Goal: Task Accomplishment & Management: Contribute content

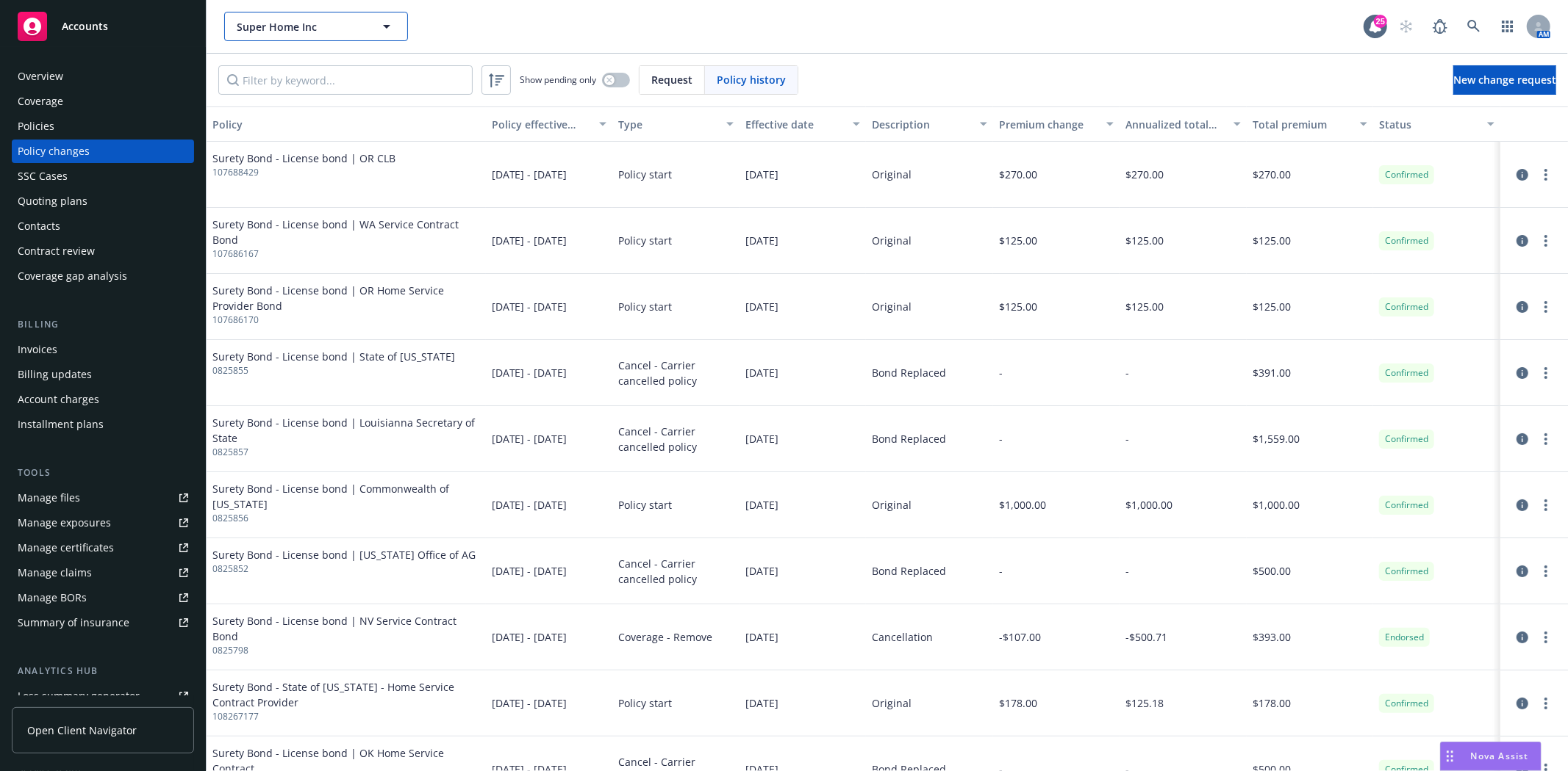
click at [268, 29] on span "Super Home Inc" at bounding box center [300, 26] width 128 height 15
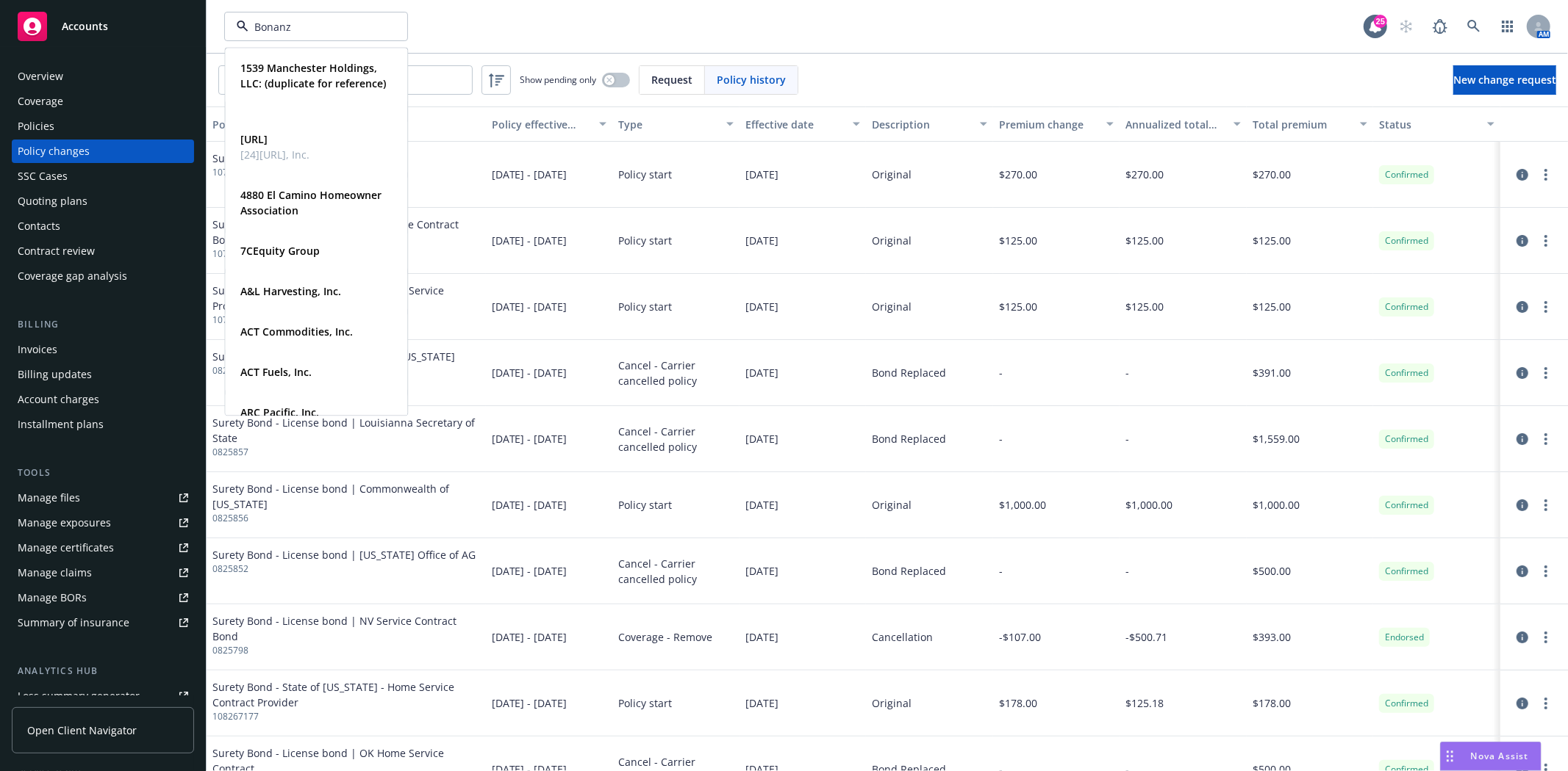
type input "Bonanza"
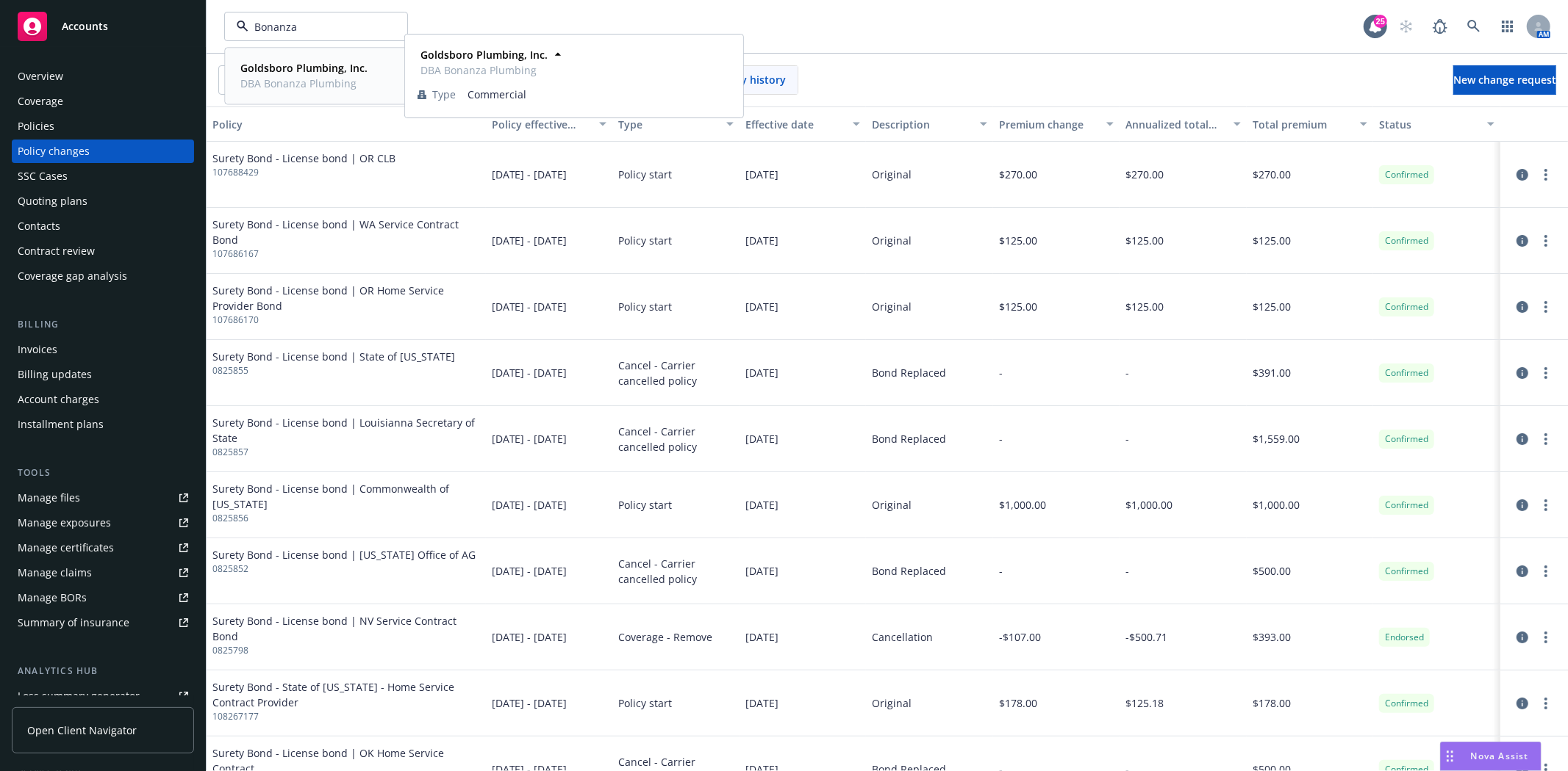
click at [283, 63] on strong "Goldsboro Plumbing, Inc." at bounding box center [304, 68] width 128 height 14
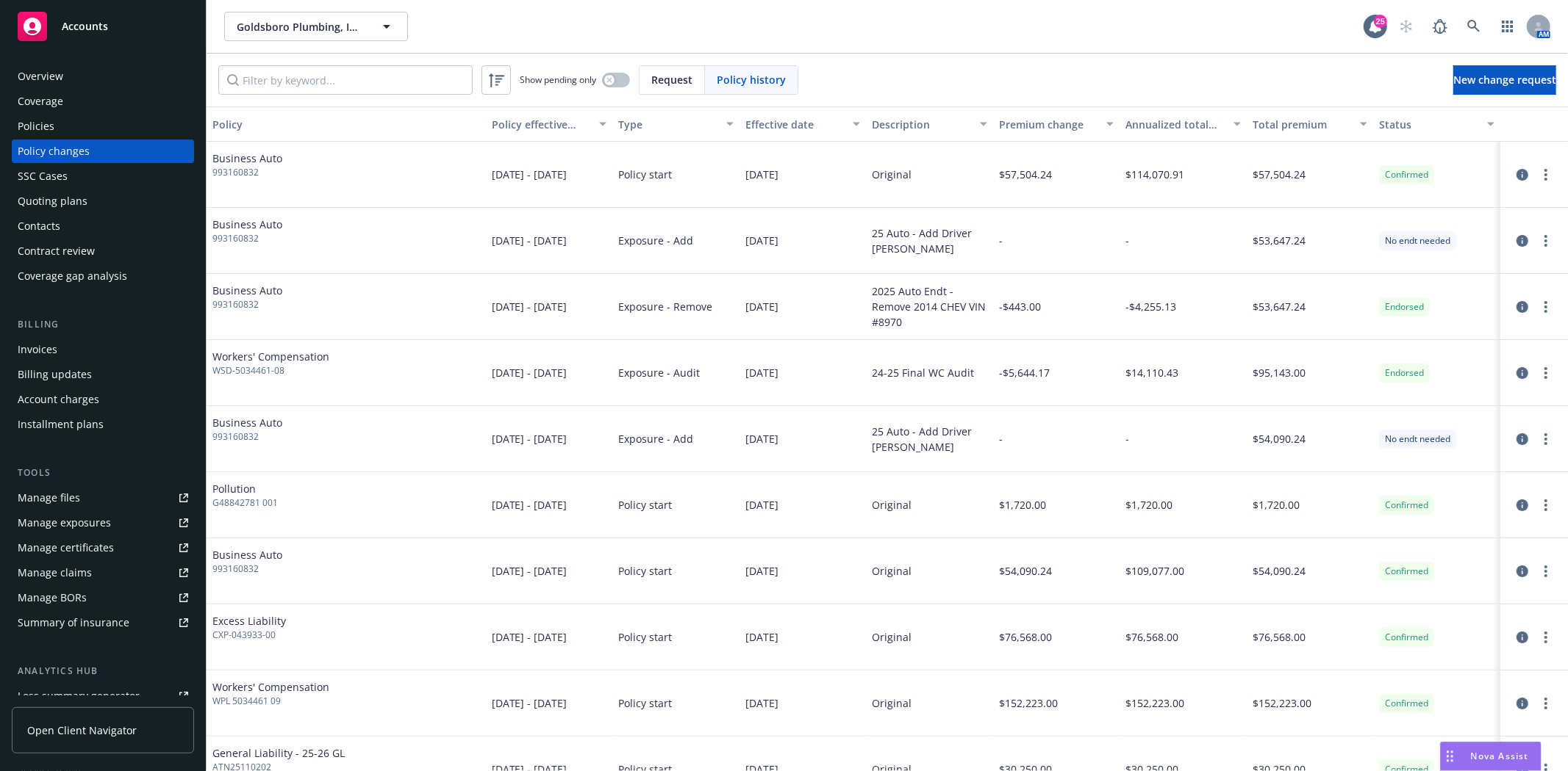
click at [36, 125] on div "Policies" at bounding box center [36, 126] width 37 height 23
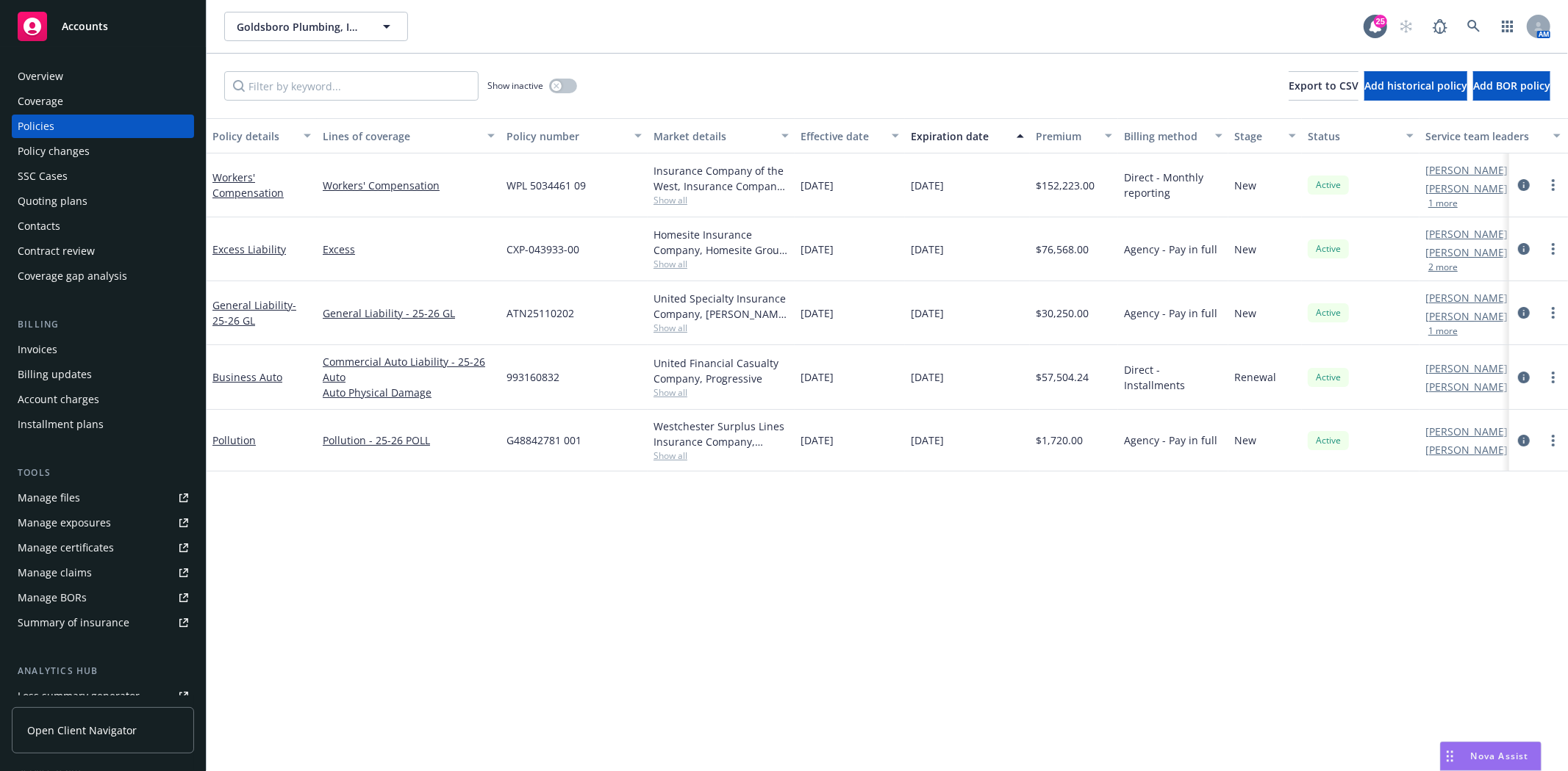
click at [71, 233] on div "Contacts" at bounding box center [103, 226] width 171 height 23
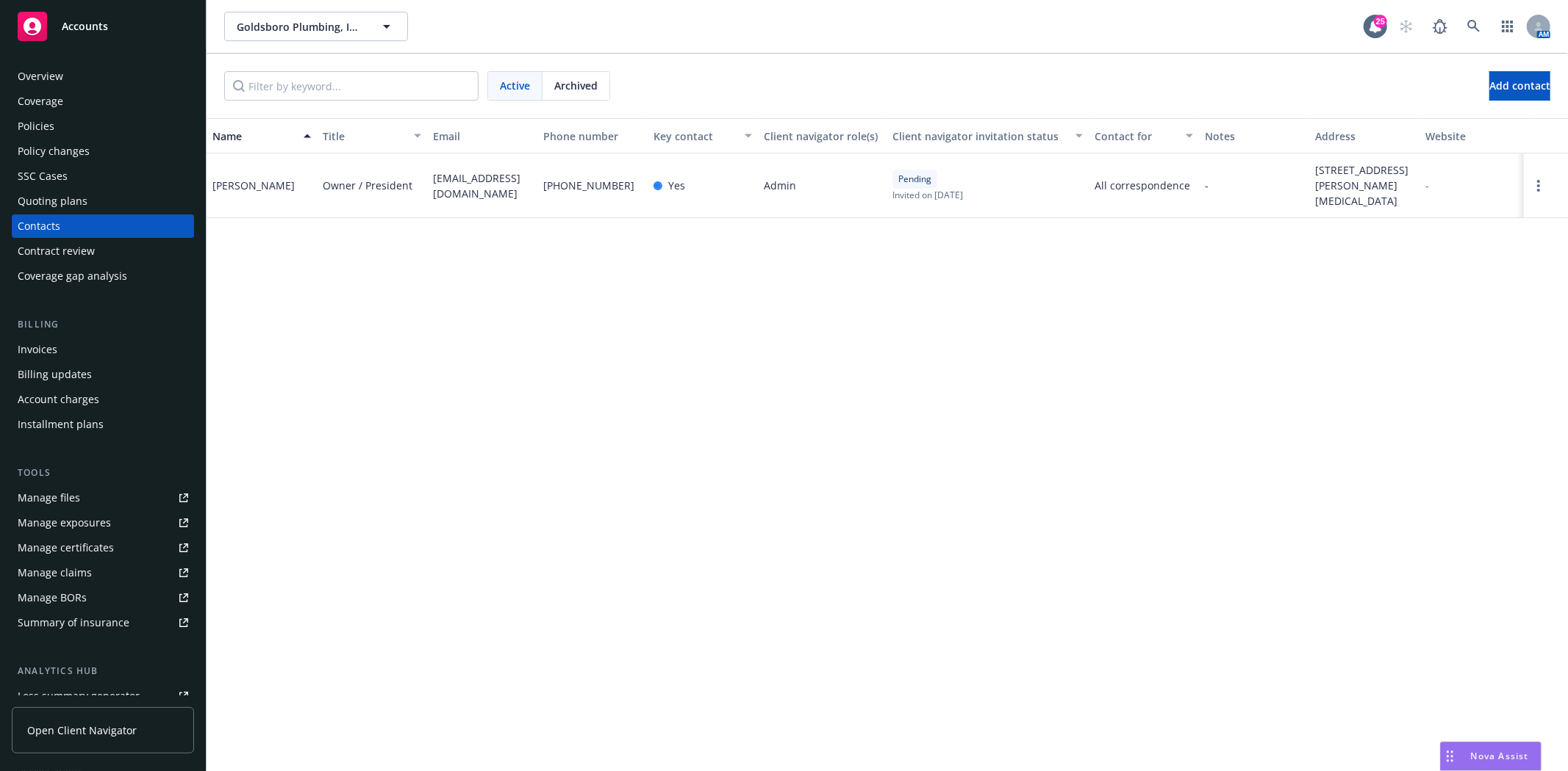
click at [59, 74] on div "Overview" at bounding box center [40, 76] width 46 height 23
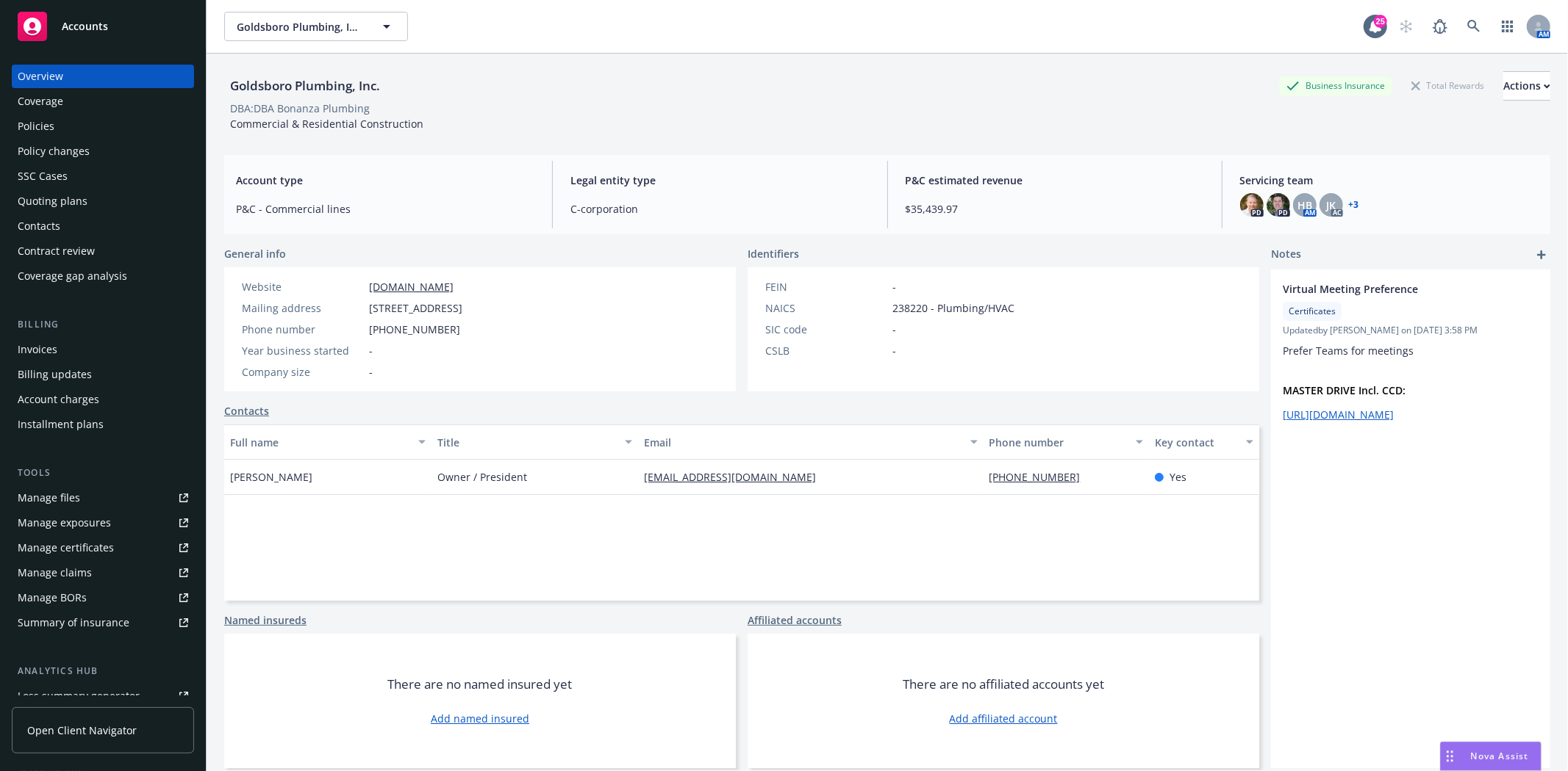
click at [287, 84] on div "Goldsboro Plumbing, Inc." at bounding box center [305, 85] width 161 height 19
copy div "Goldsboro Plumbing, Inc."
drag, startPoint x: 277, startPoint y: 105, endPoint x: 374, endPoint y: 115, distance: 97.5
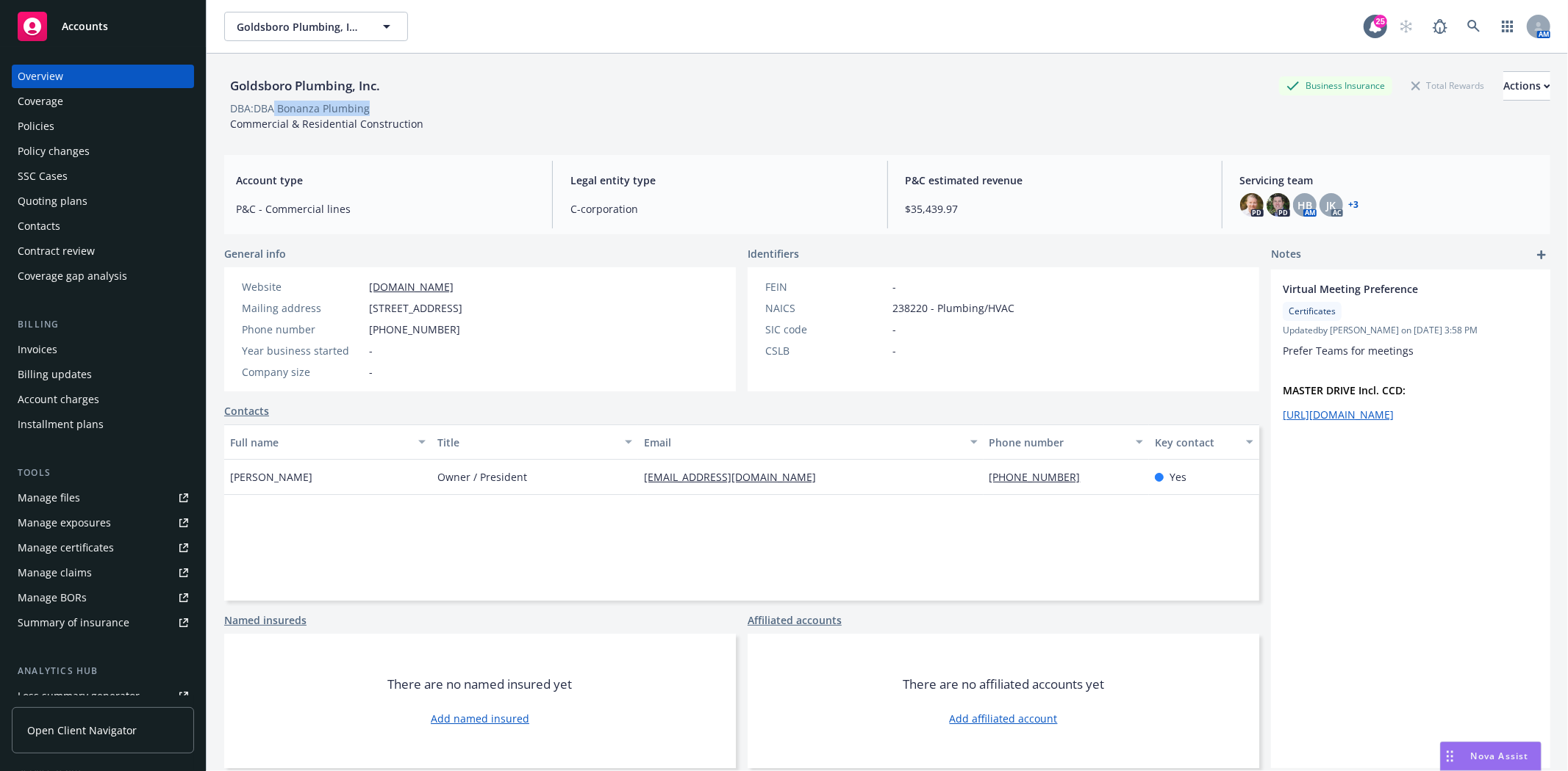
click at [374, 115] on div "Goldsboro Plumbing, Inc. Business Insurance Total Rewards Actions DBA: DBA Bona…" at bounding box center [887, 101] width 1326 height 60
copy div "Bonanza Plumbing"
click at [948, 369] on div "FEIN - NAICS 238220 - Plumbing/HVAC SIC code - CSLB -" at bounding box center [890, 329] width 284 height 124
click at [462, 310] on span "24603 Redlands Blvd, Loma Linda, CA, 92354" at bounding box center [415, 308] width 93 height 15
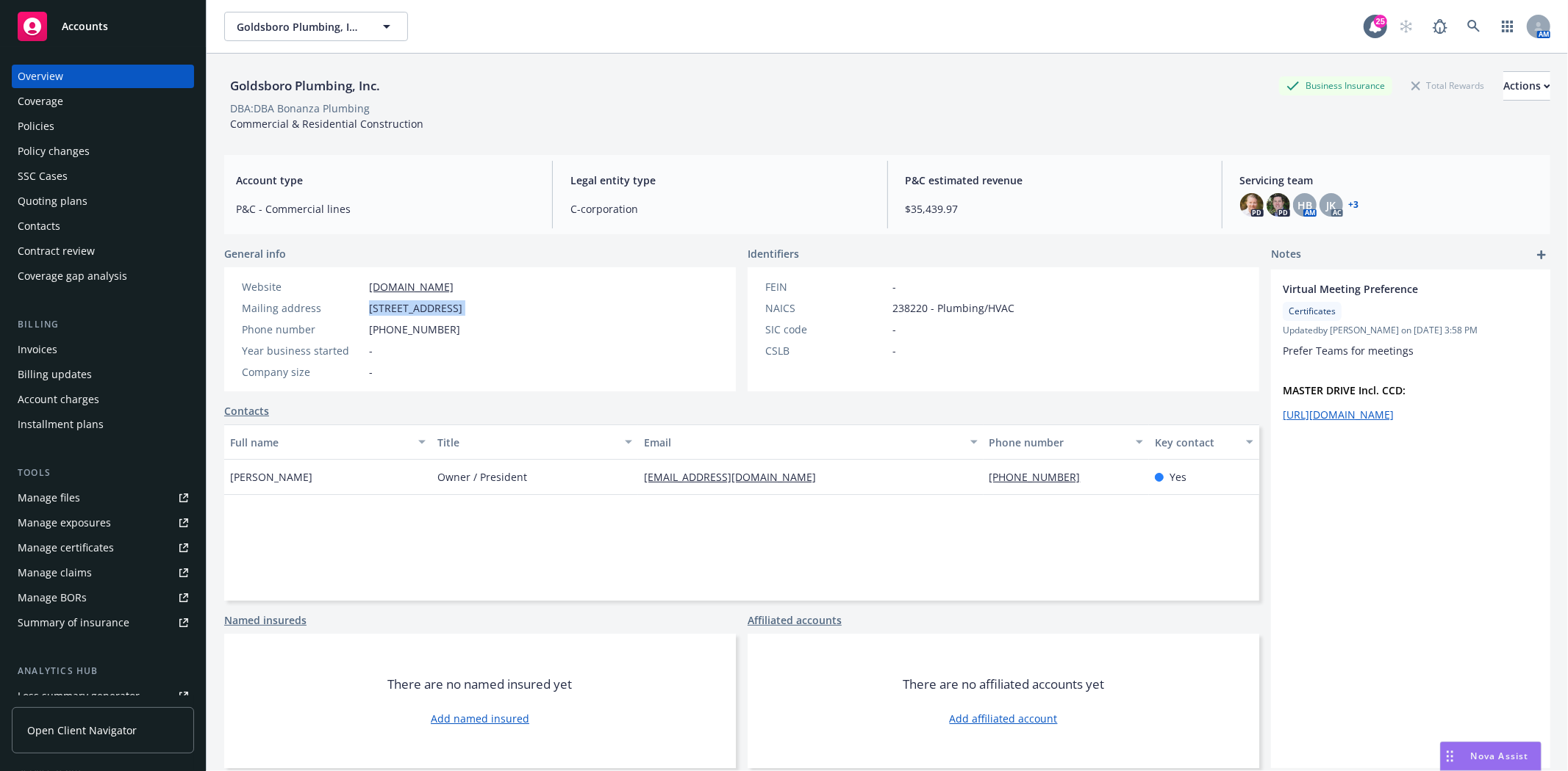
click at [462, 310] on span "24603 Redlands Blvd, Loma Linda, CA, 92354" at bounding box center [415, 308] width 93 height 15
copy span "24603 Redlands Blvd, Loma Linda, CA, 92354"
drag, startPoint x: 67, startPoint y: 25, endPoint x: 112, endPoint y: 26, distance: 45.0
click at [67, 25] on span "Accounts" at bounding box center [84, 26] width 46 height 12
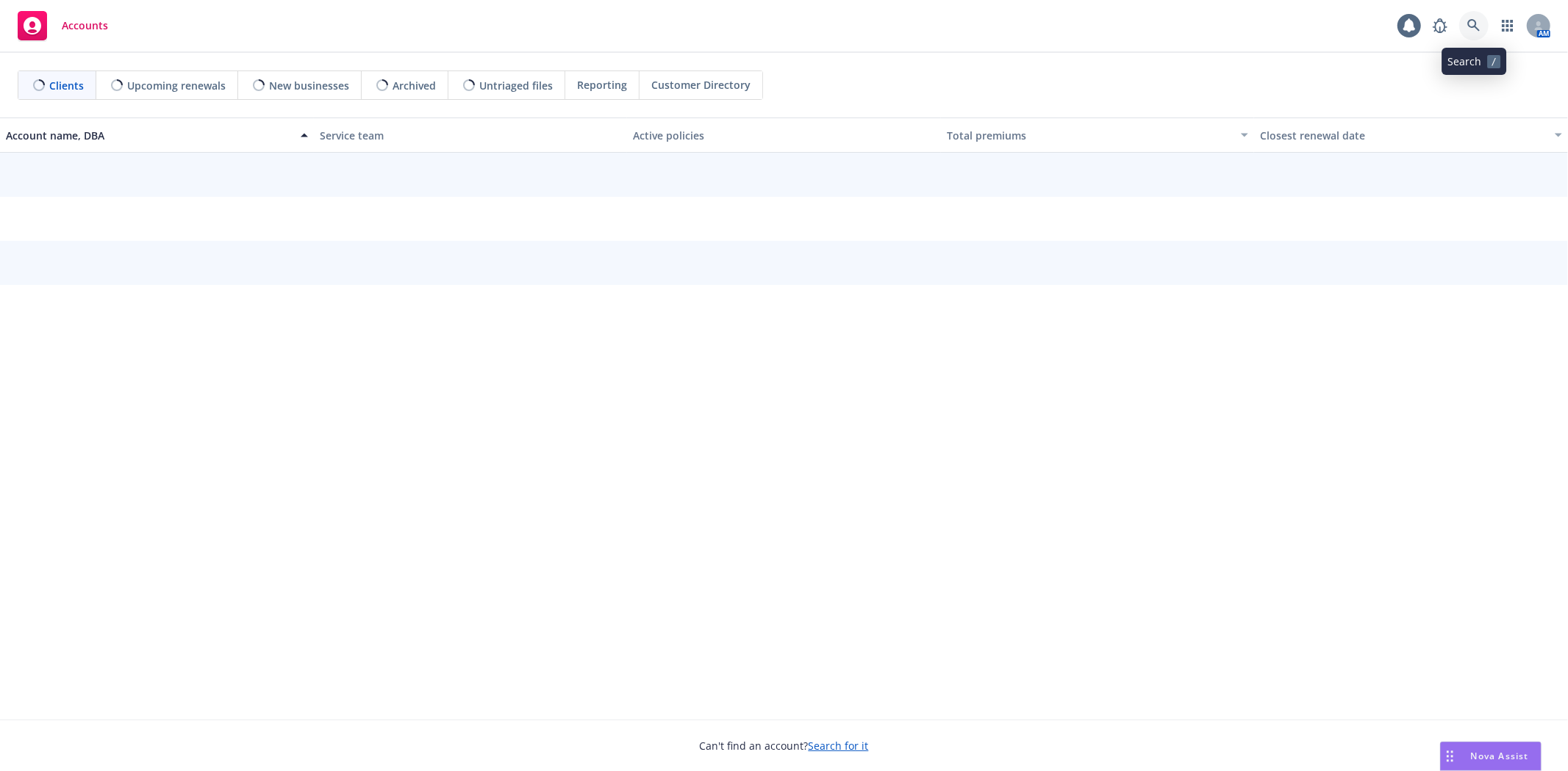
click at [1471, 31] on icon at bounding box center [1473, 25] width 13 height 13
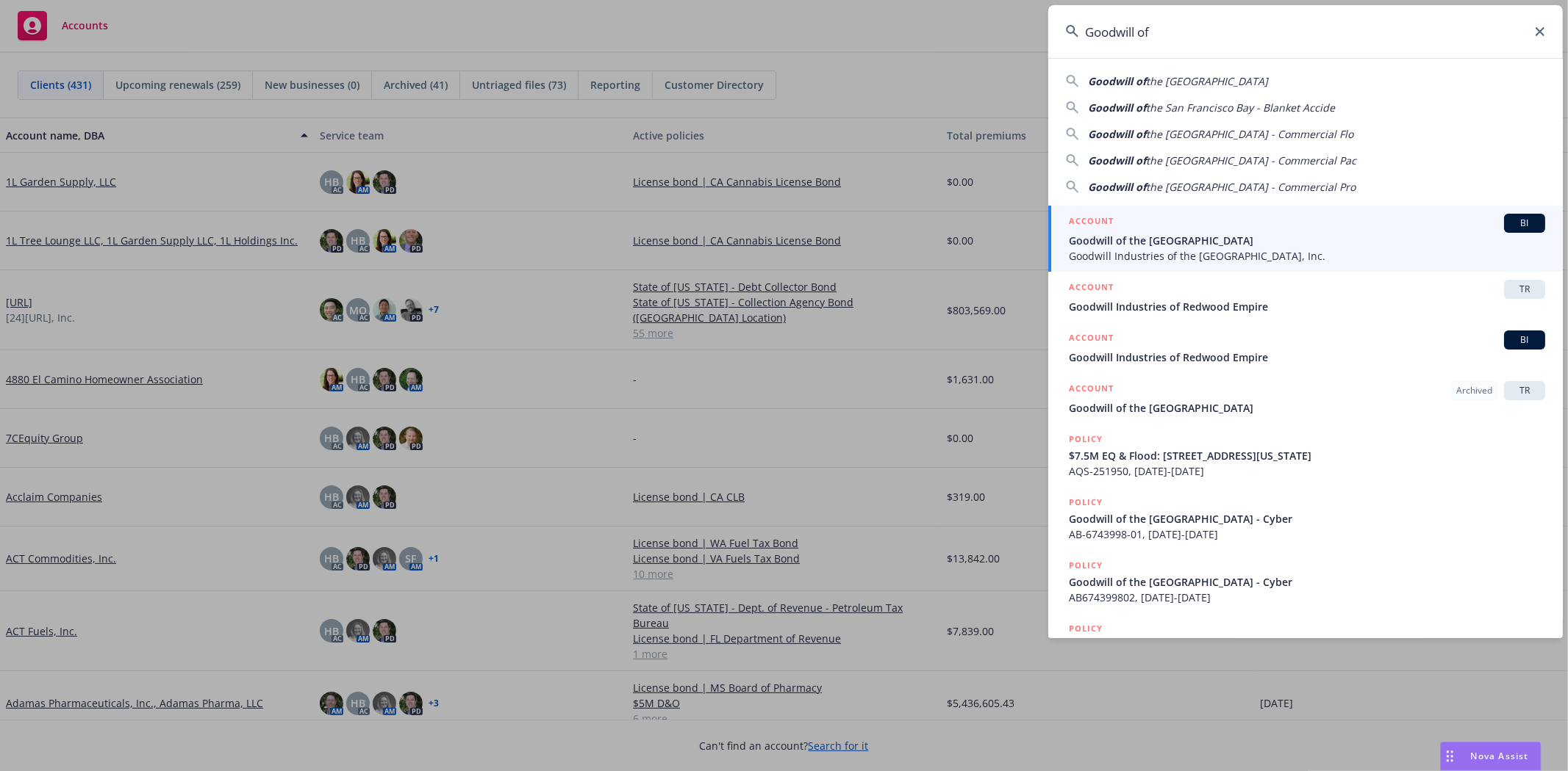
click at [1137, 77] on span "Goodwill of" at bounding box center [1117, 81] width 58 height 14
type input "Goodwill of the San Francisco Bay"
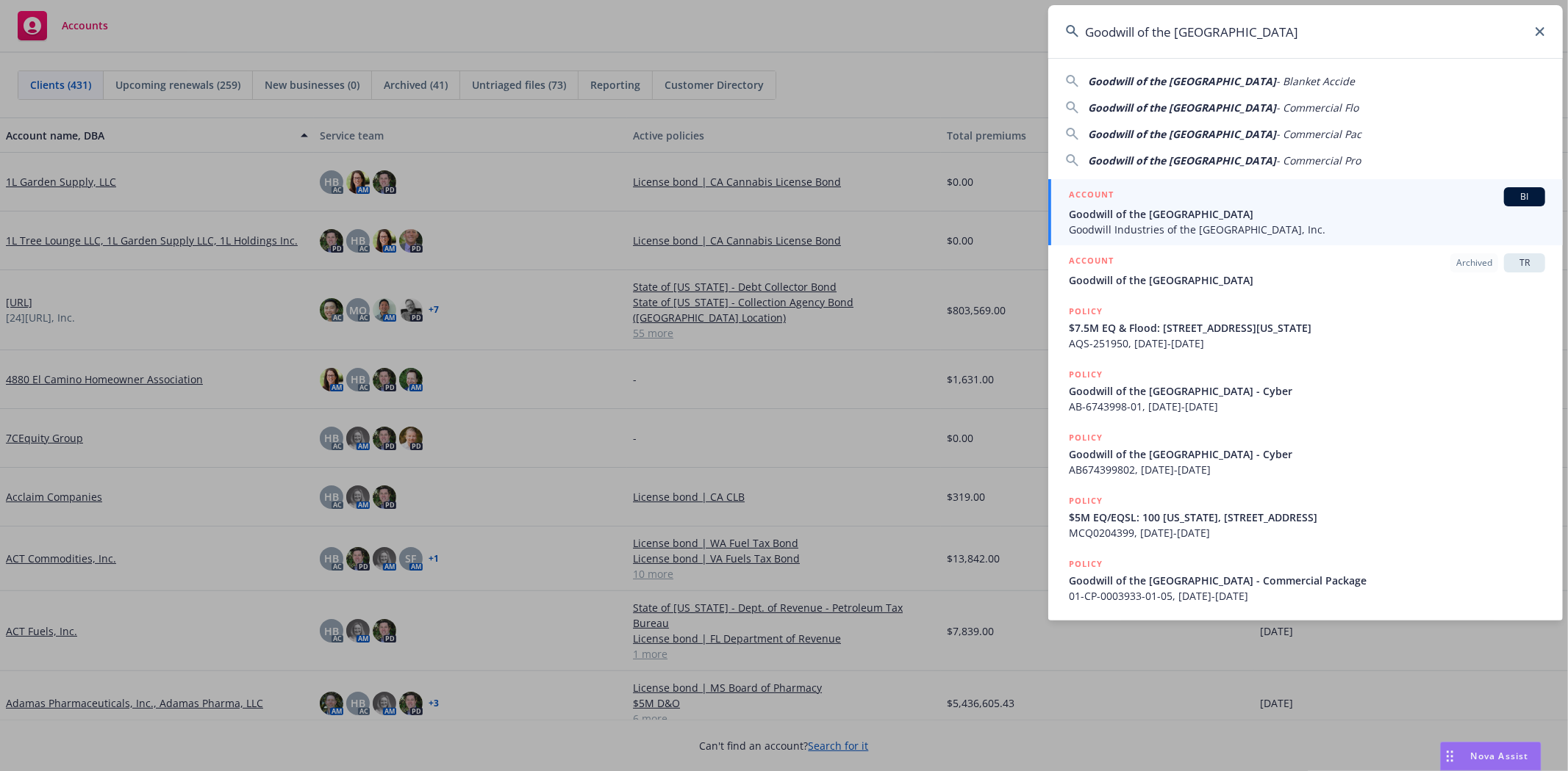
click at [1177, 218] on span "Goodwill of the San Francisco Bay" at bounding box center [1307, 214] width 477 height 15
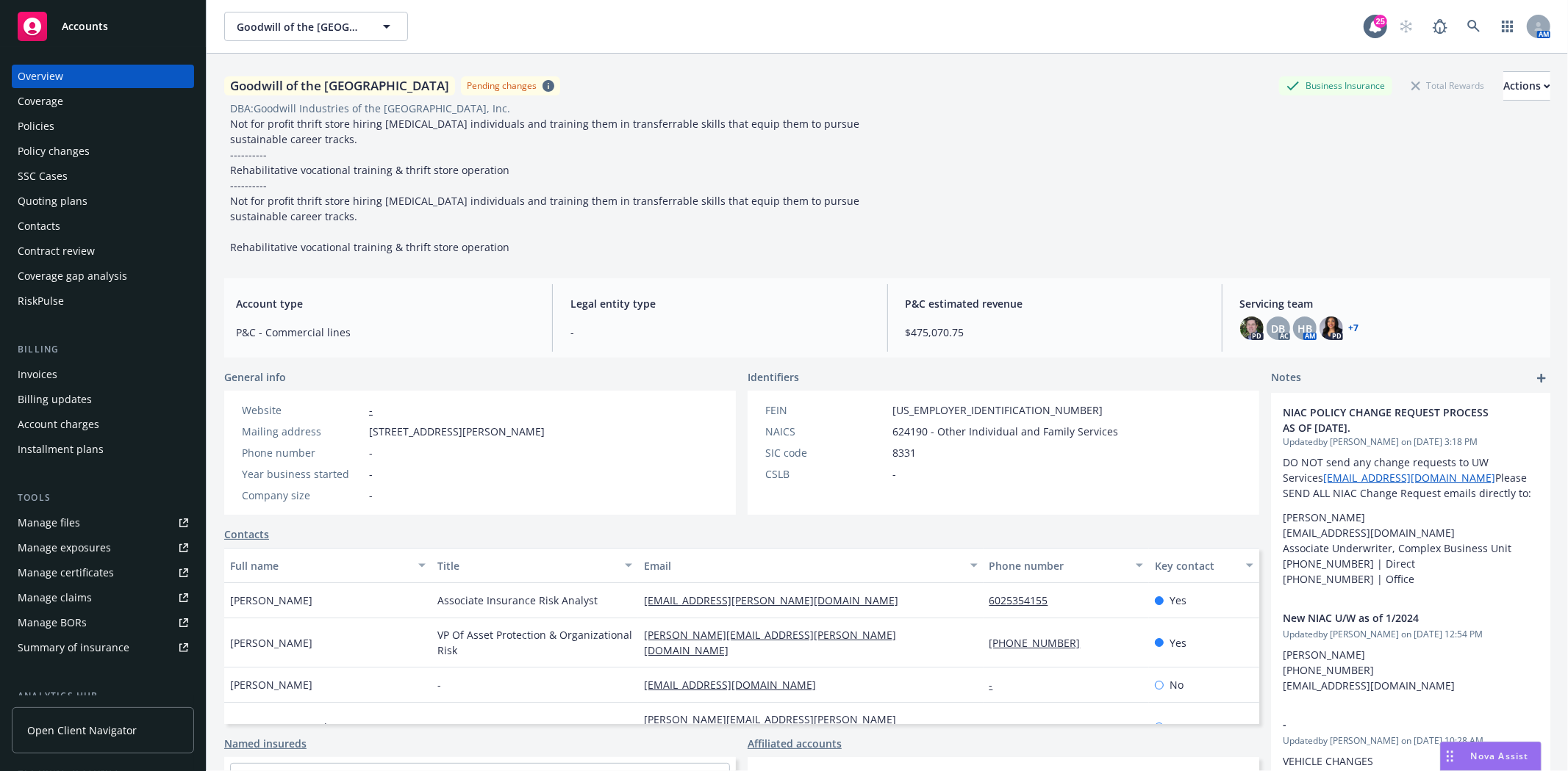
click at [46, 123] on div "Policies" at bounding box center [36, 126] width 37 height 23
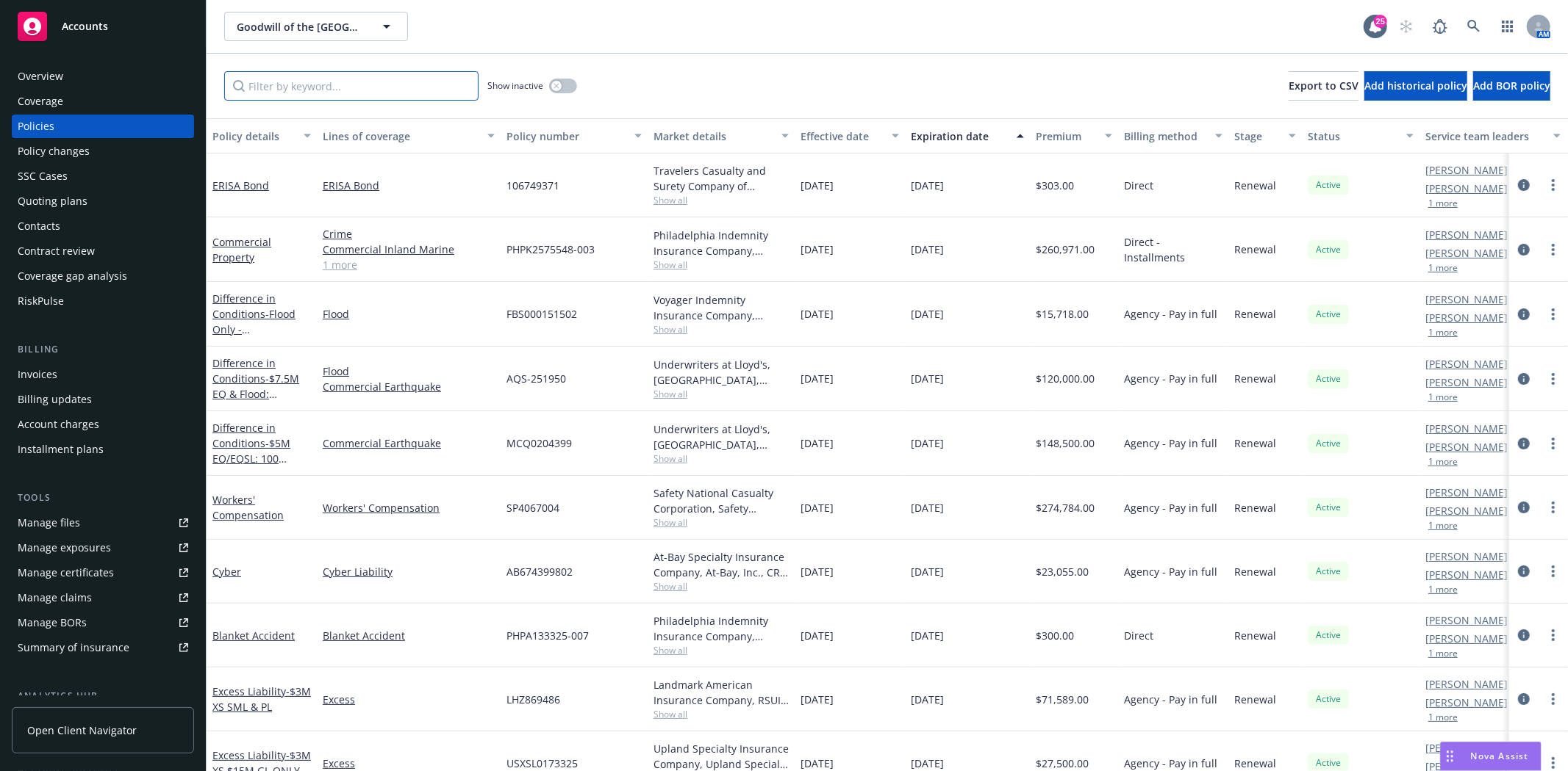
click at [298, 82] on input "Filter by keyword..." at bounding box center [351, 85] width 254 height 29
paste input "24603 Redlands Blvd, Loma Linda, CA, 92354"
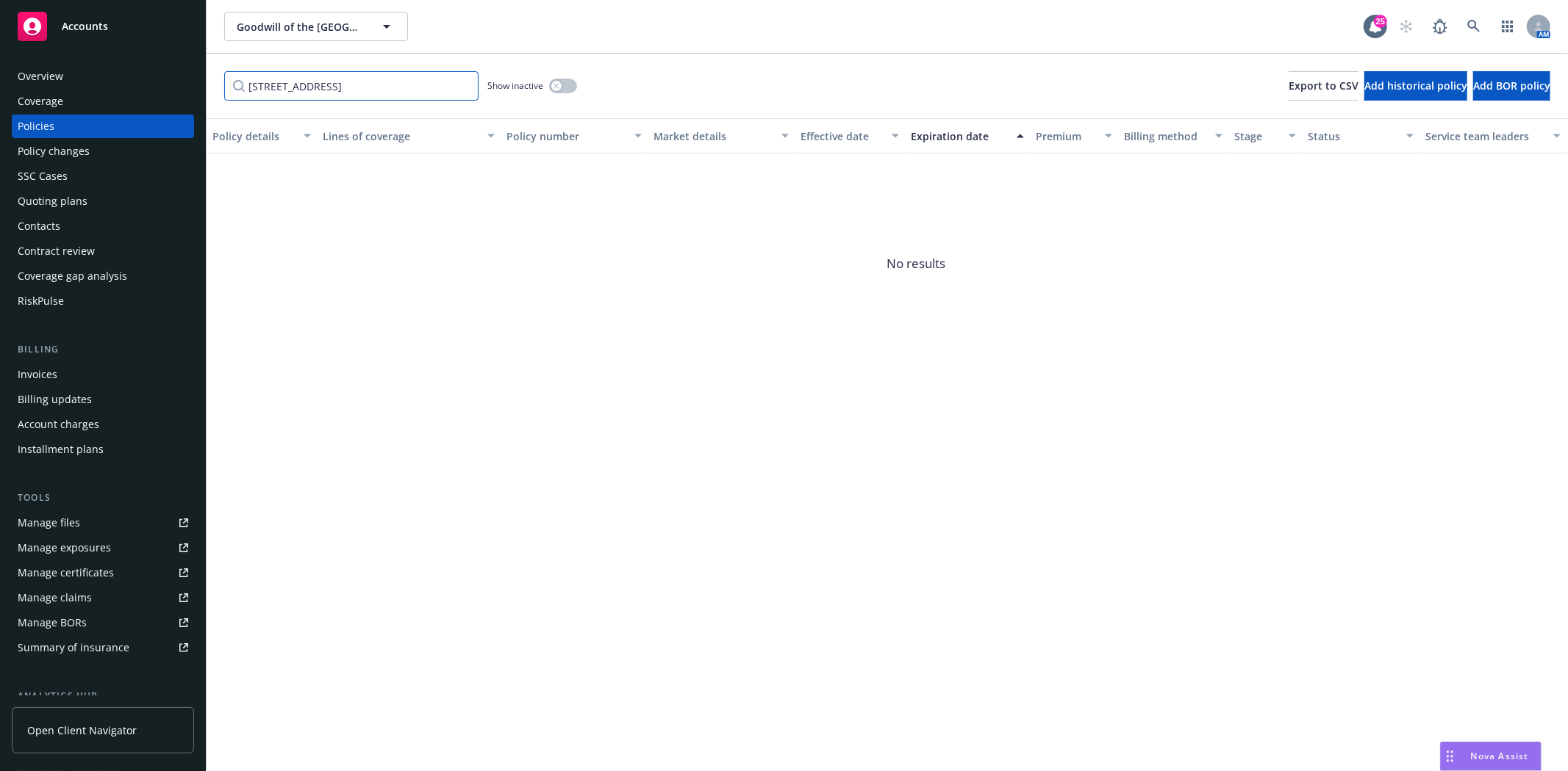
click at [298, 82] on input "24603 Redlands Blvd, Loma Linda, CA, 92354" at bounding box center [351, 85] width 254 height 29
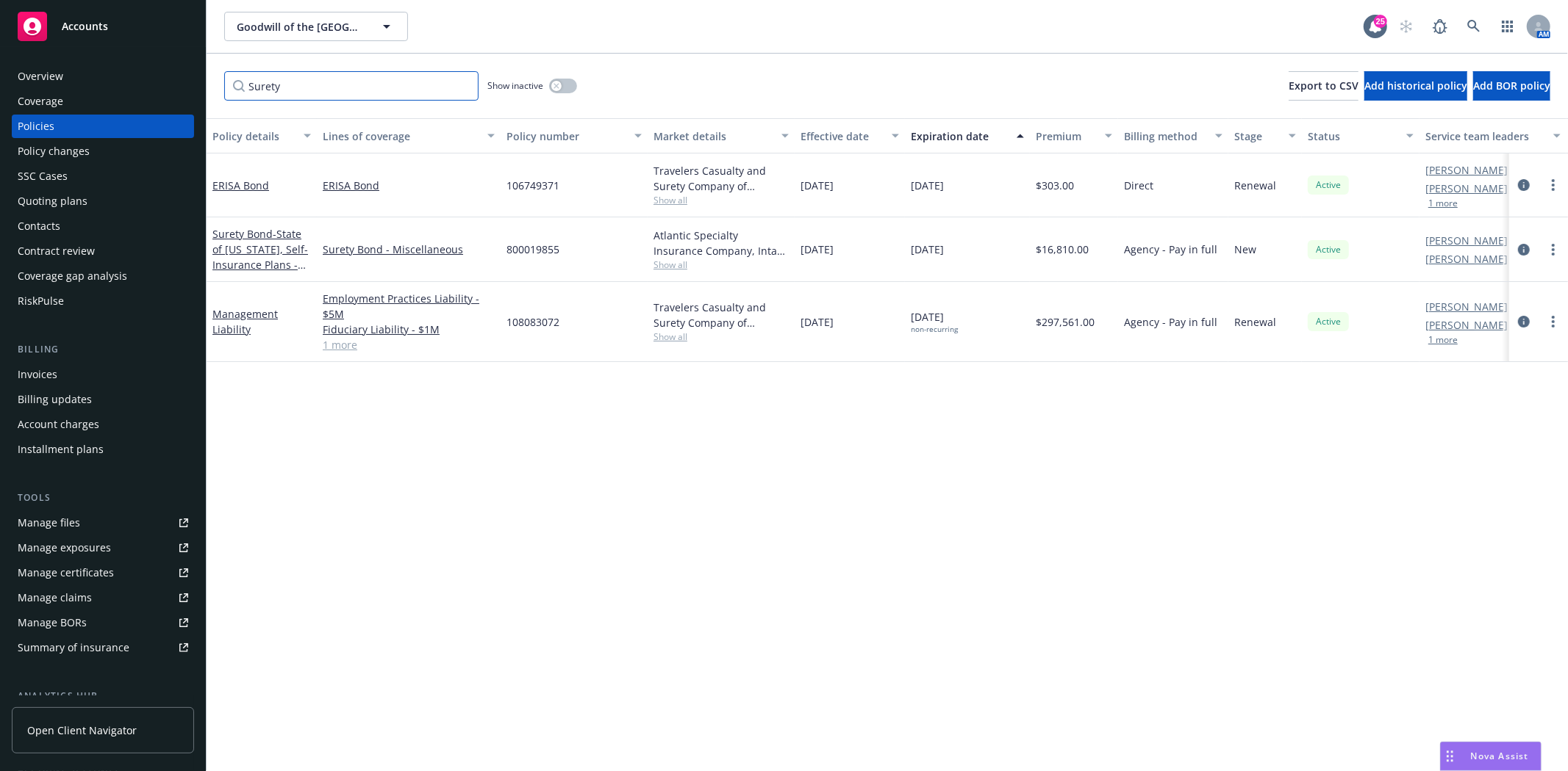
type input "Surety"
click at [243, 235] on link "Surety Bond - State of California, Self-Insurance Plans - CA Bond of Self Insur…" at bounding box center [260, 272] width 96 height 91
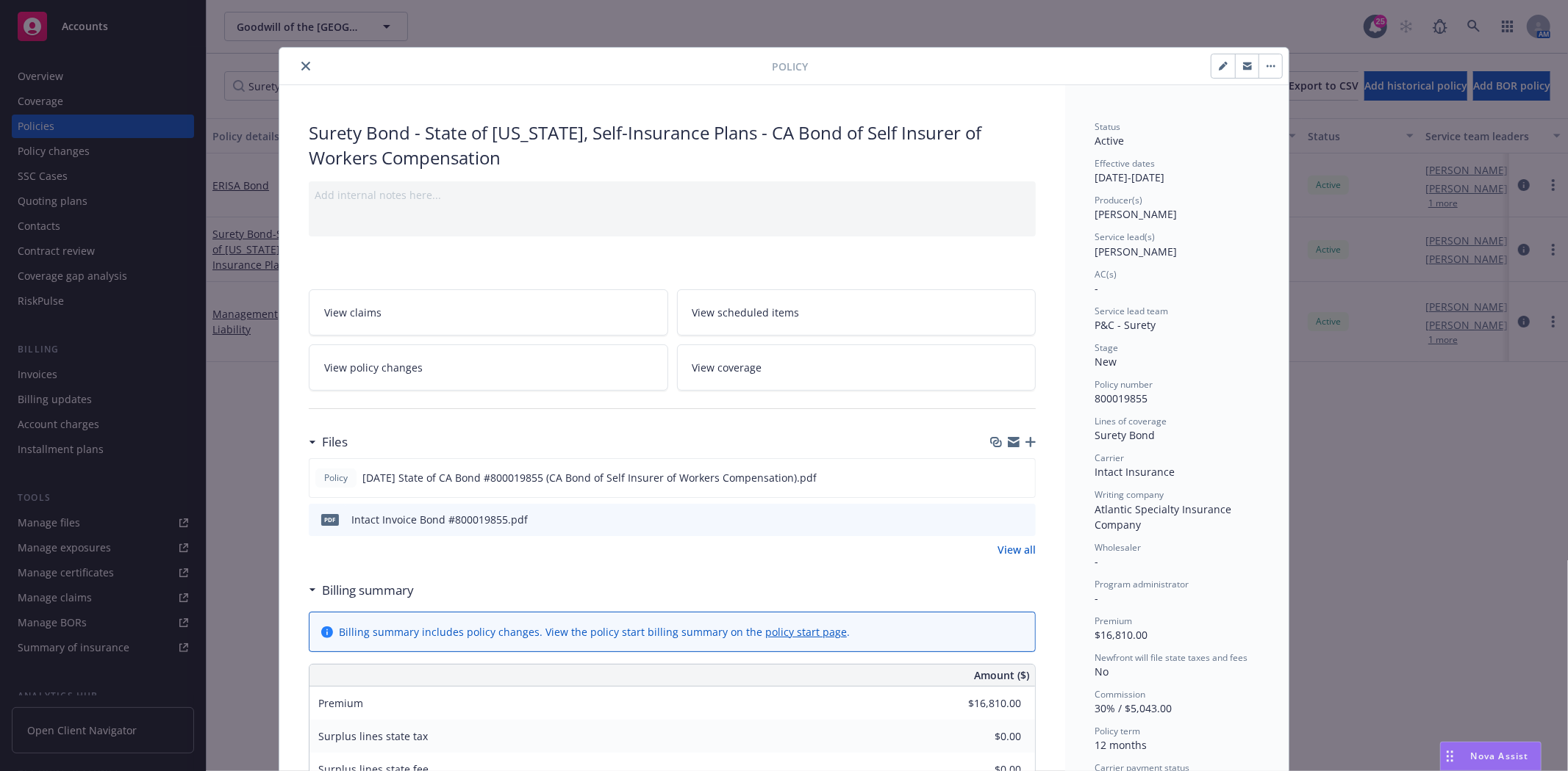
click at [1219, 66] on icon "button" at bounding box center [1223, 66] width 8 height 8
select select "NEW"
select select "12"
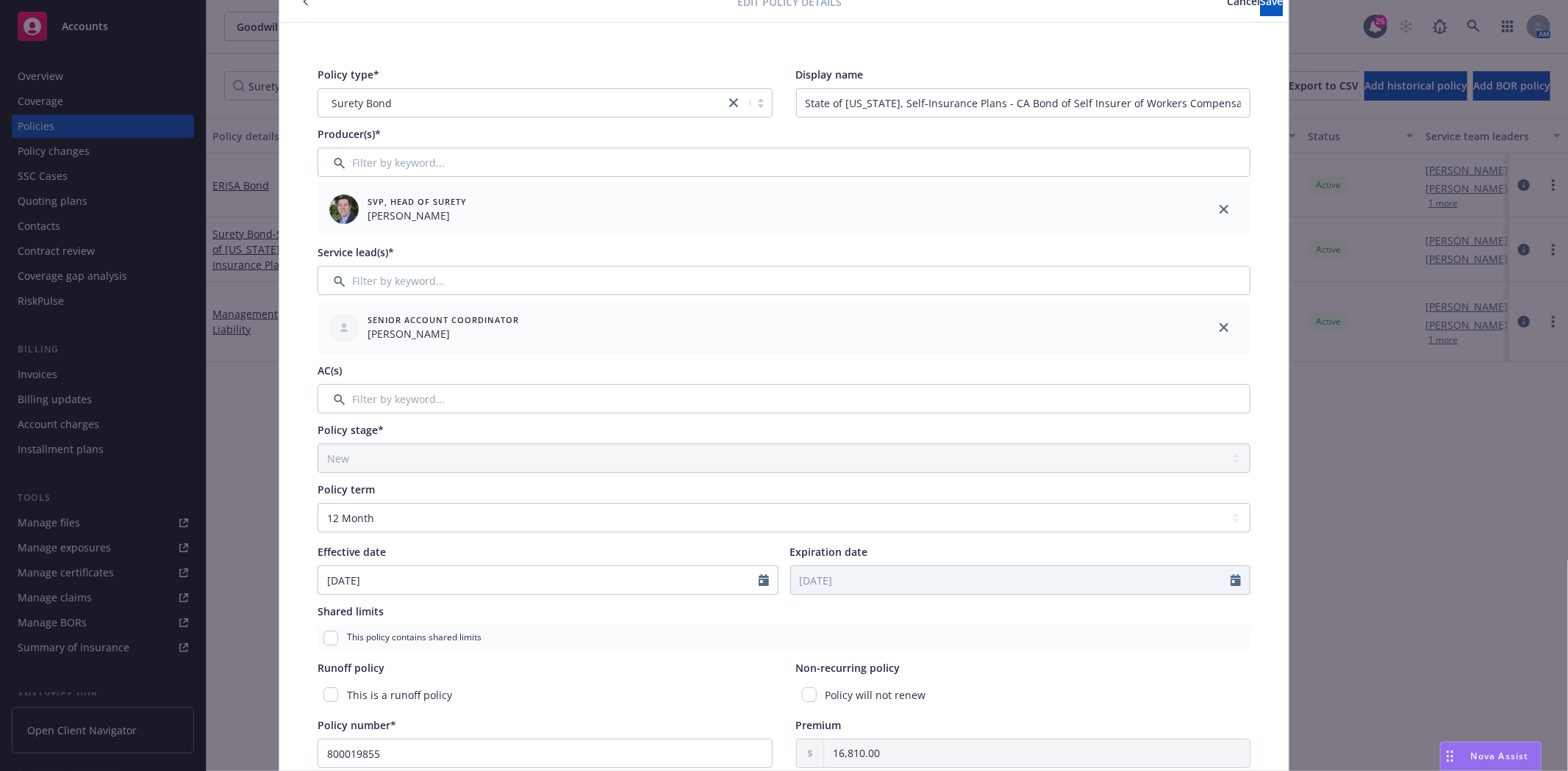
scroll to position [23, 0]
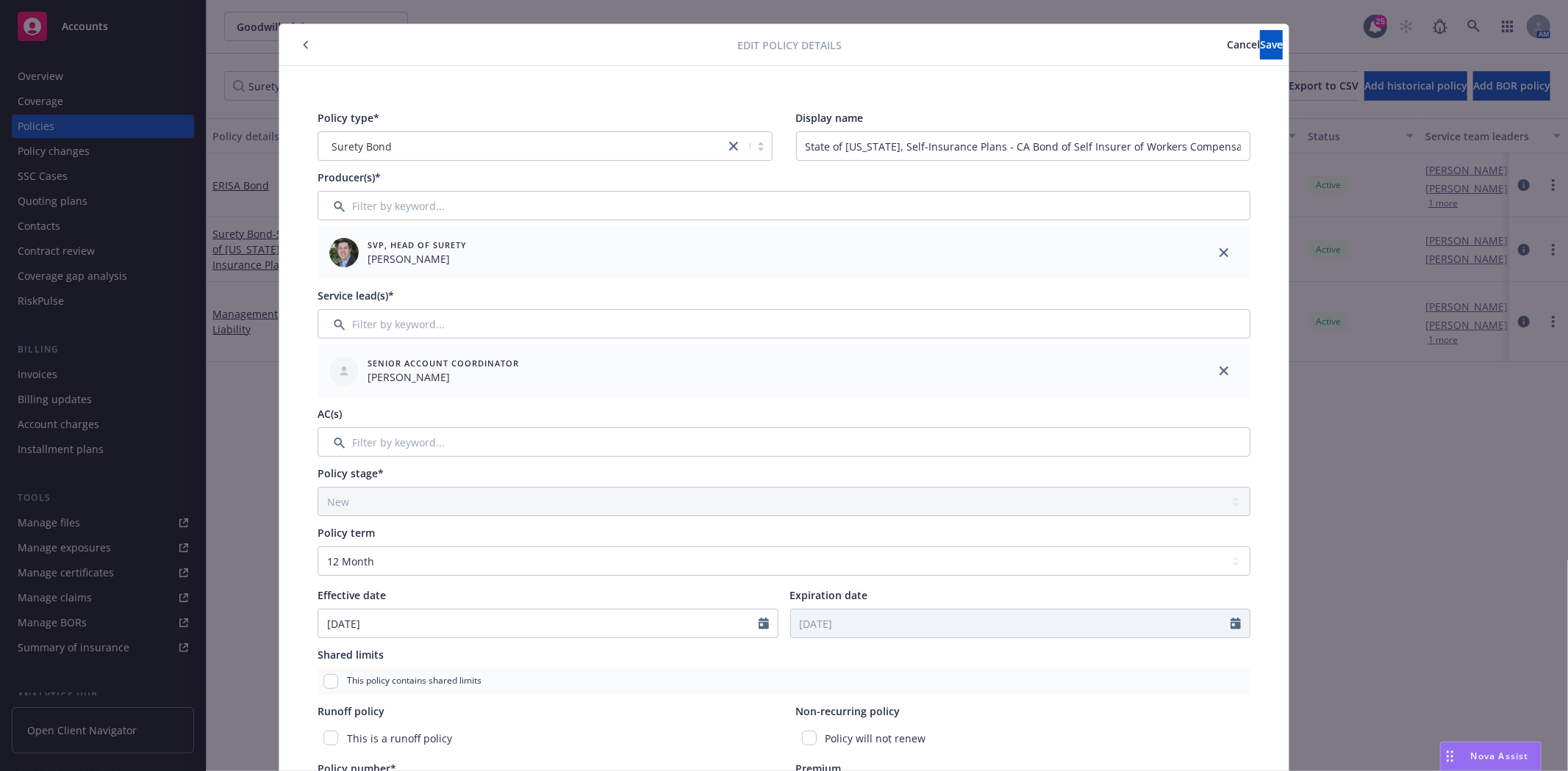
click at [297, 44] on button "button" at bounding box center [305, 44] width 18 height 18
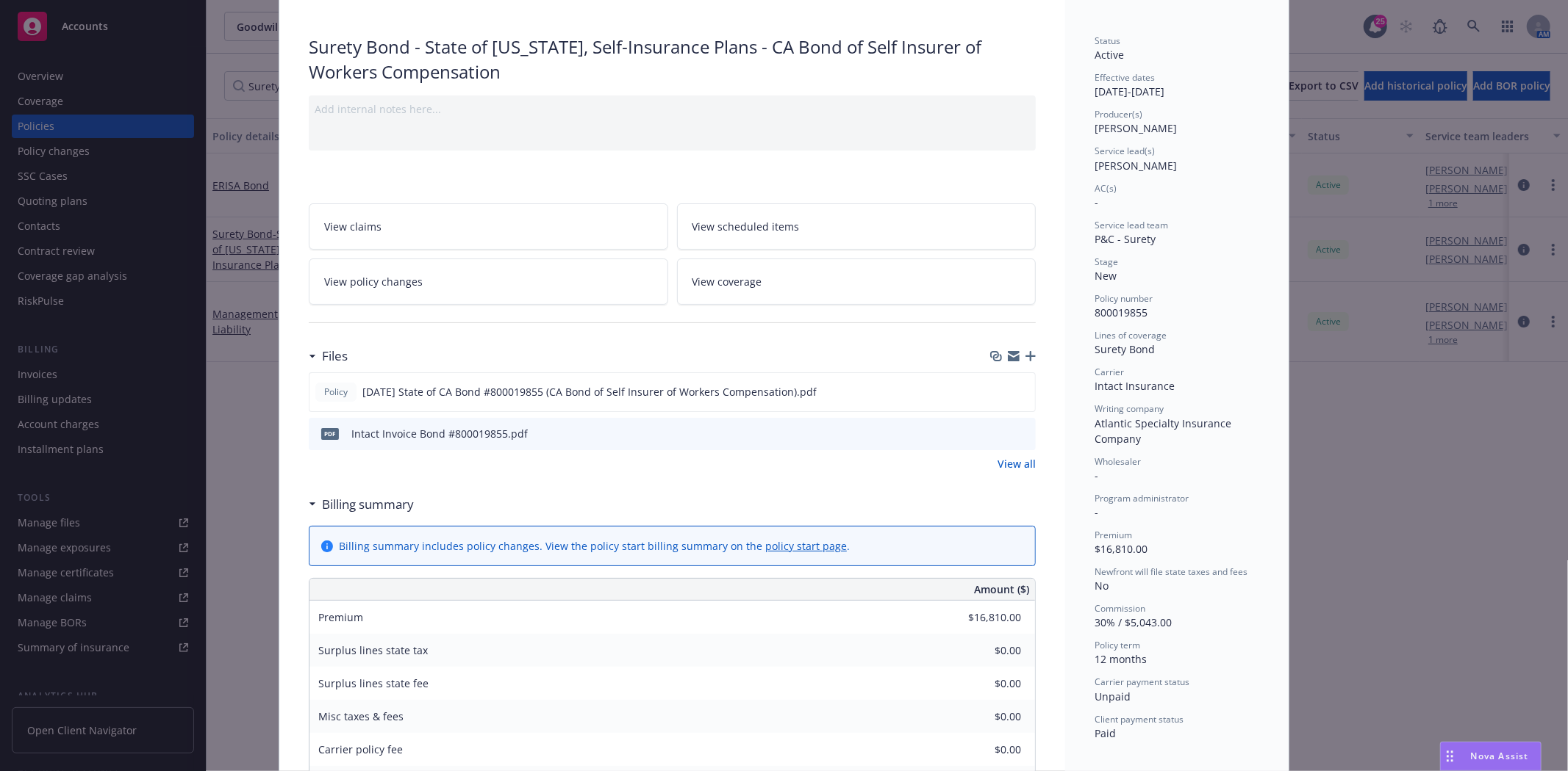
scroll to position [105, 0]
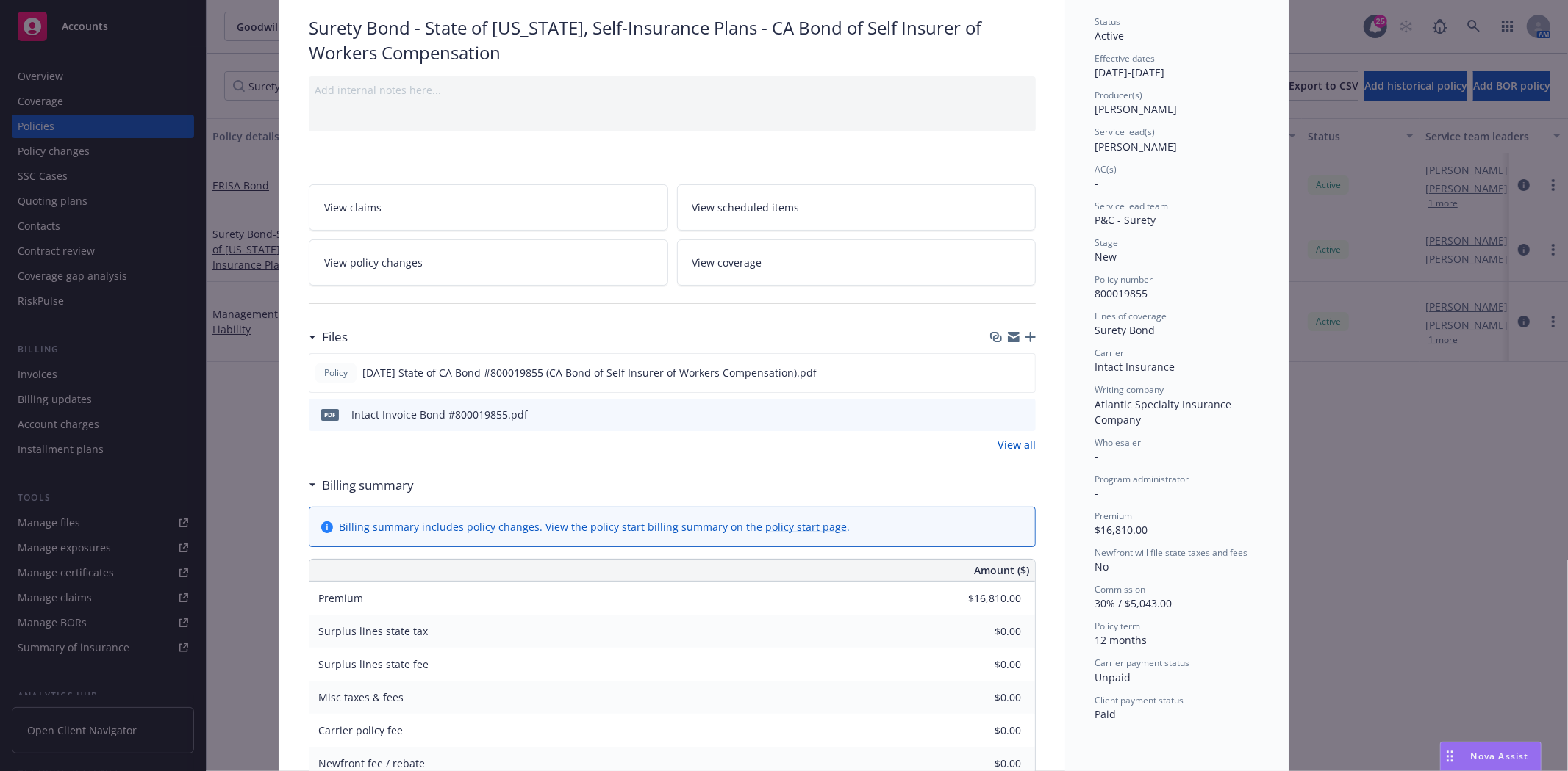
click at [1003, 442] on link "View all" at bounding box center [1016, 445] width 38 height 15
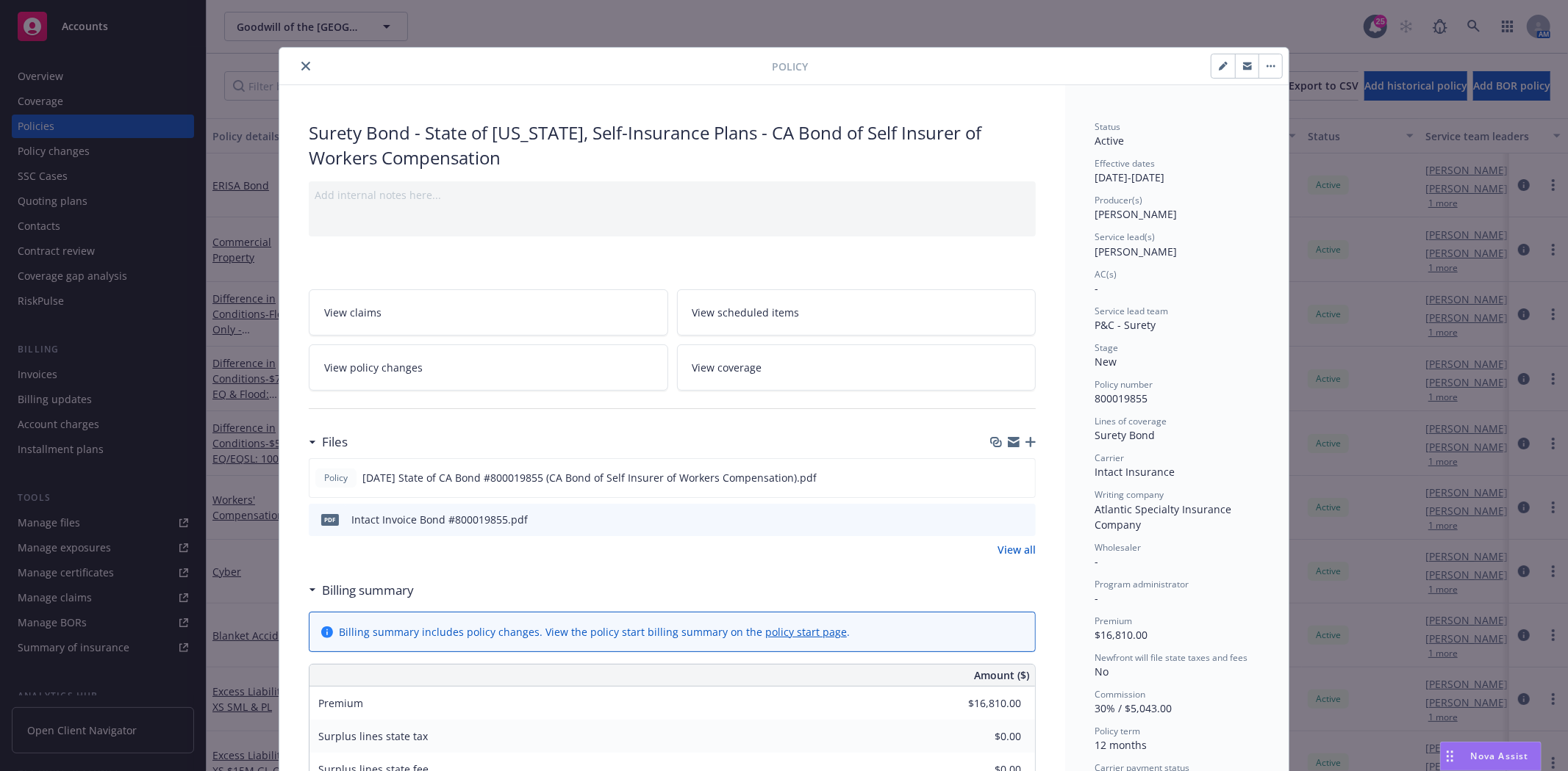
click at [1026, 443] on icon "button" at bounding box center [1030, 442] width 10 height 10
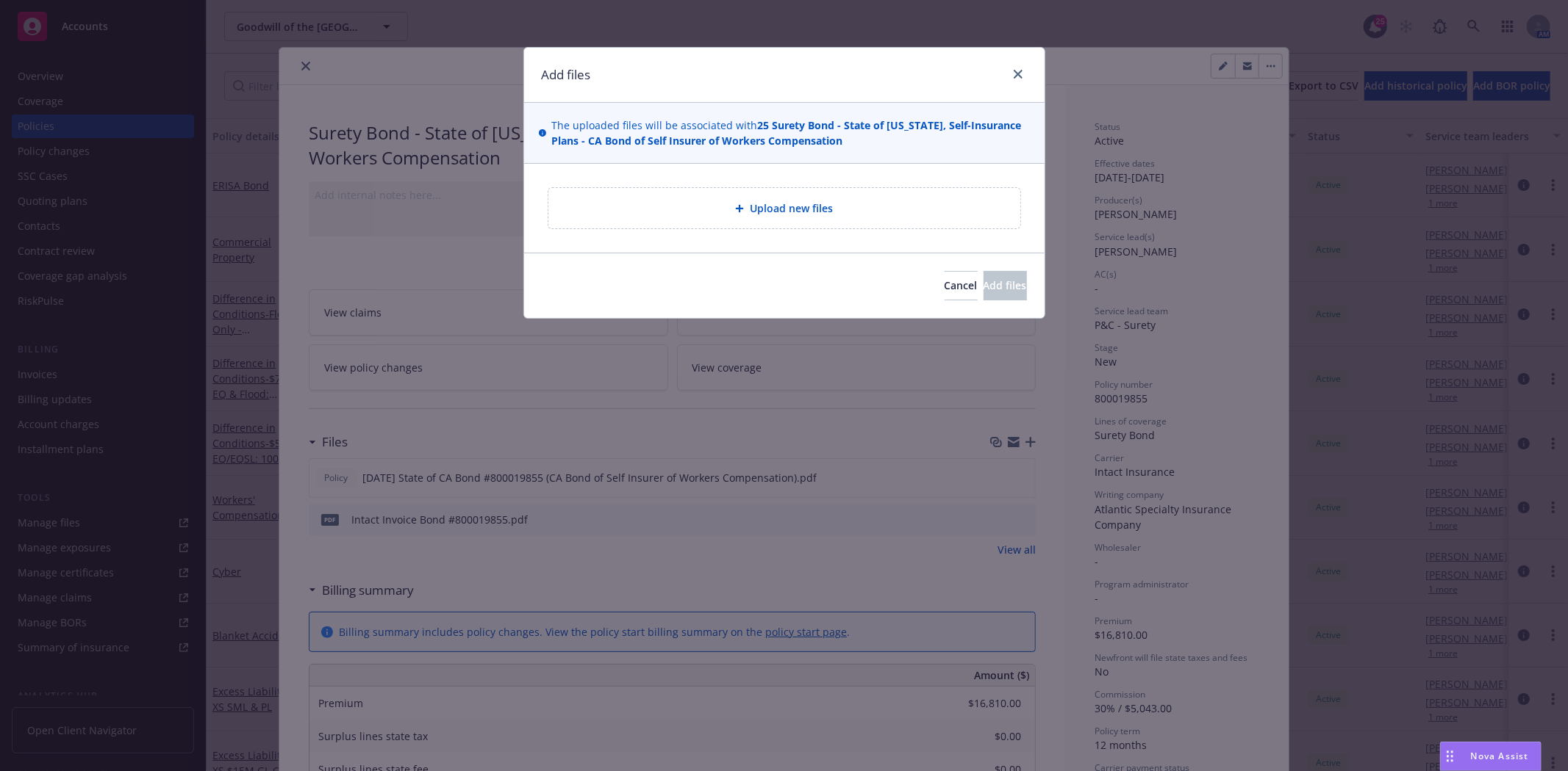
click at [728, 202] on div "Upload new files" at bounding box center [784, 208] width 449 height 17
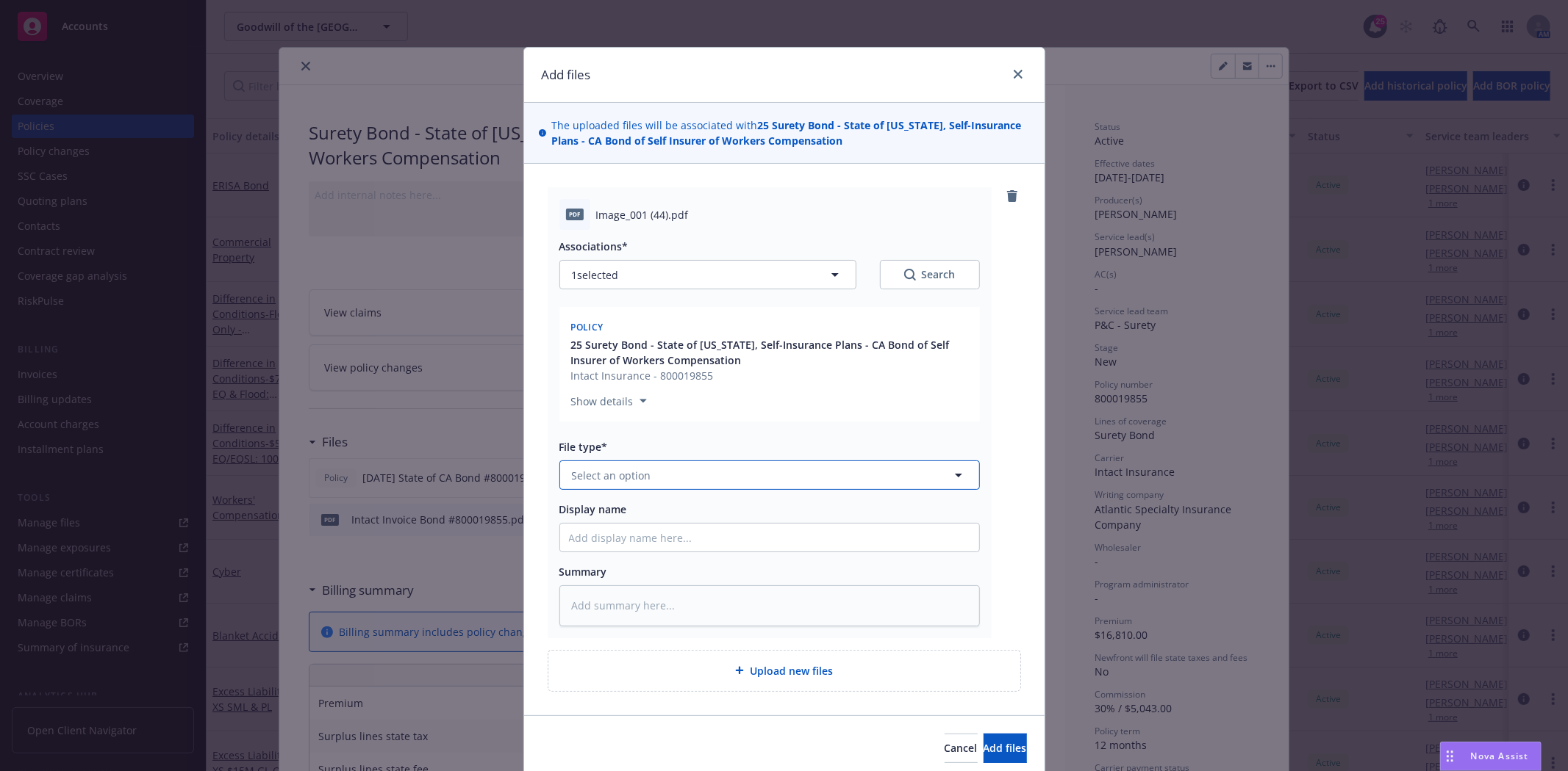
click at [626, 474] on span "Select an option" at bounding box center [611, 476] width 80 height 15
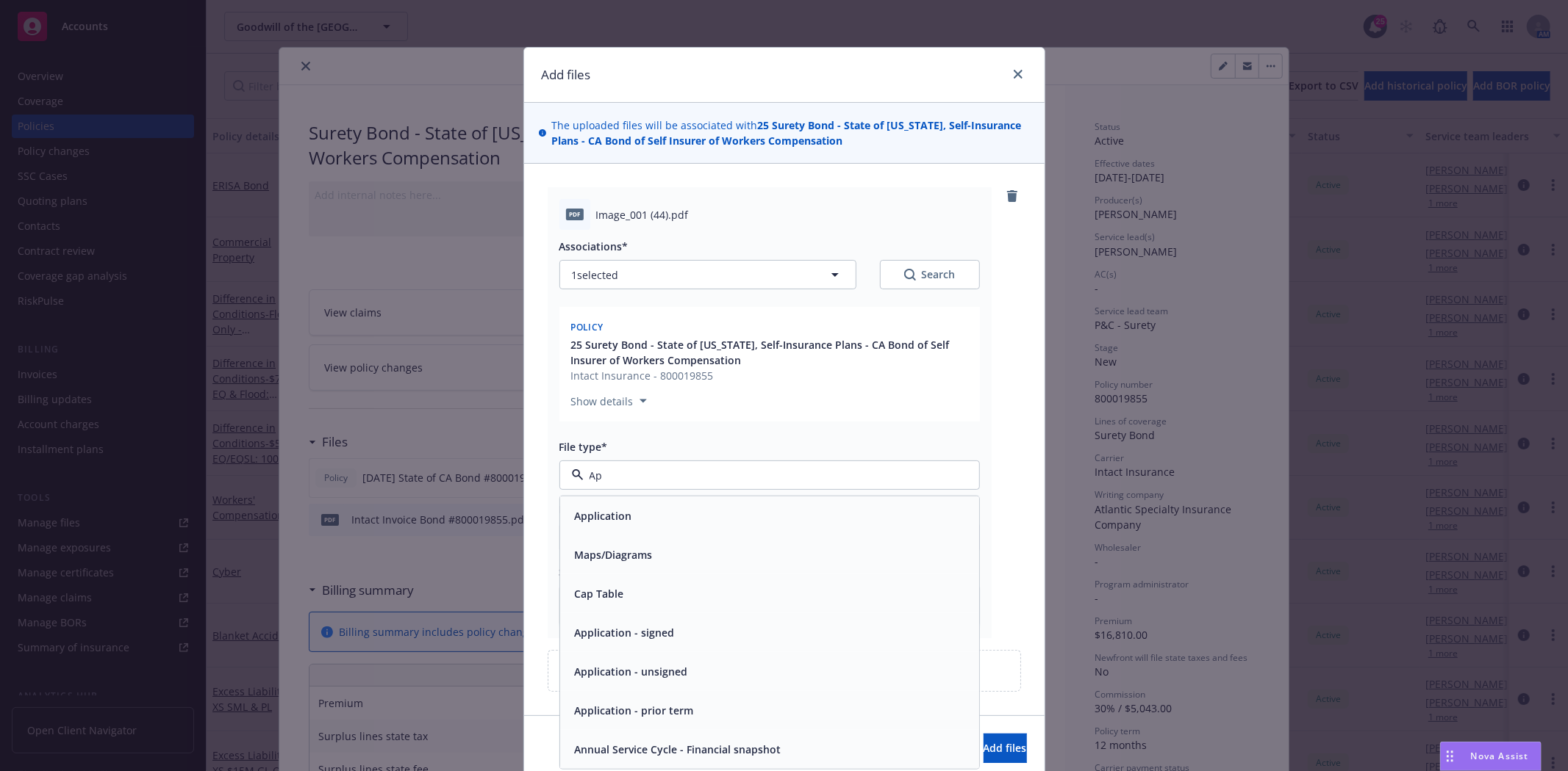
type input "A"
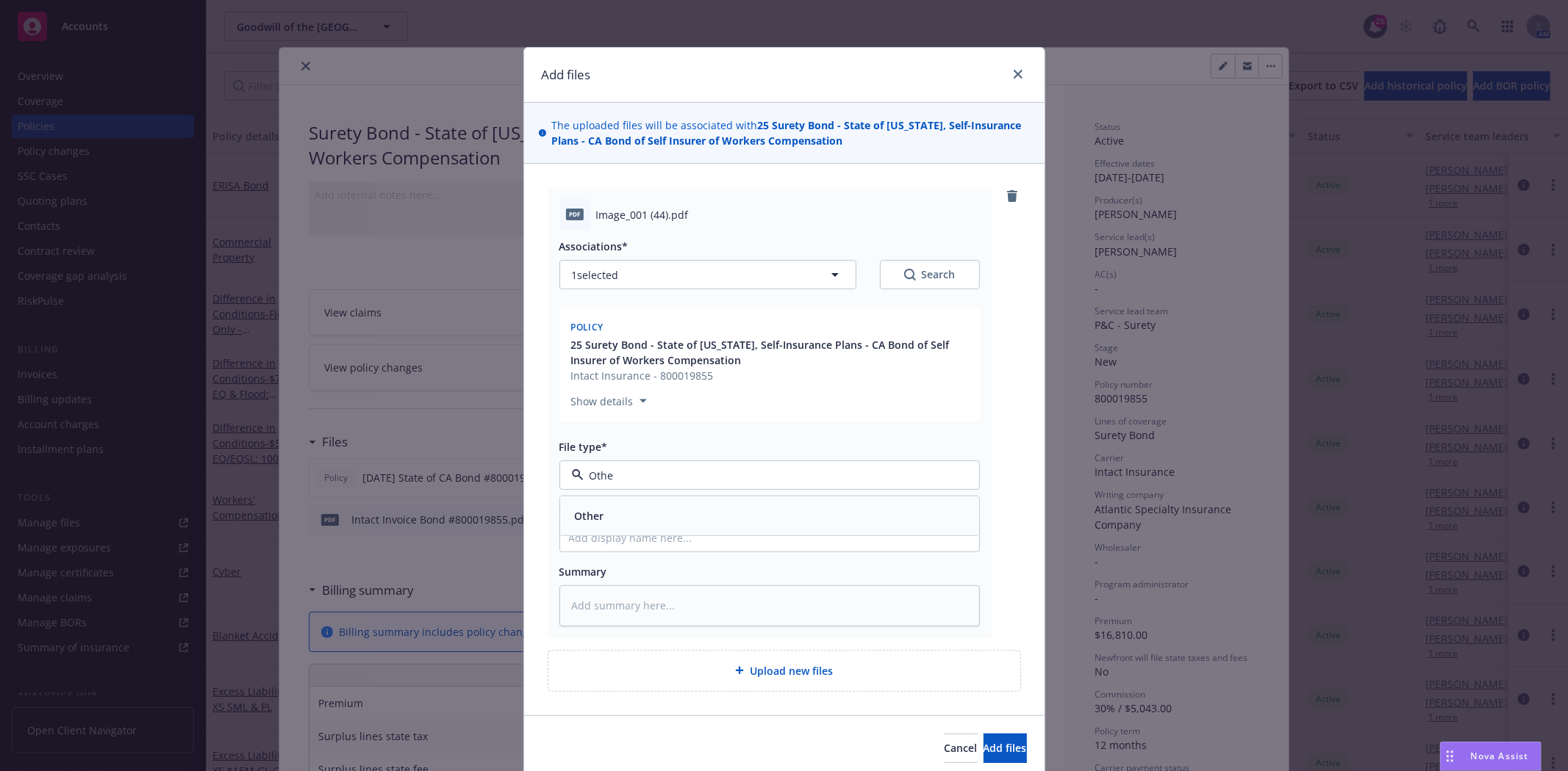
type input "Other"
click at [629, 518] on div "Other" at bounding box center [769, 516] width 402 height 22
click at [621, 529] on input "Display name" at bounding box center [769, 537] width 419 height 28
type textarea "x"
type input "B"
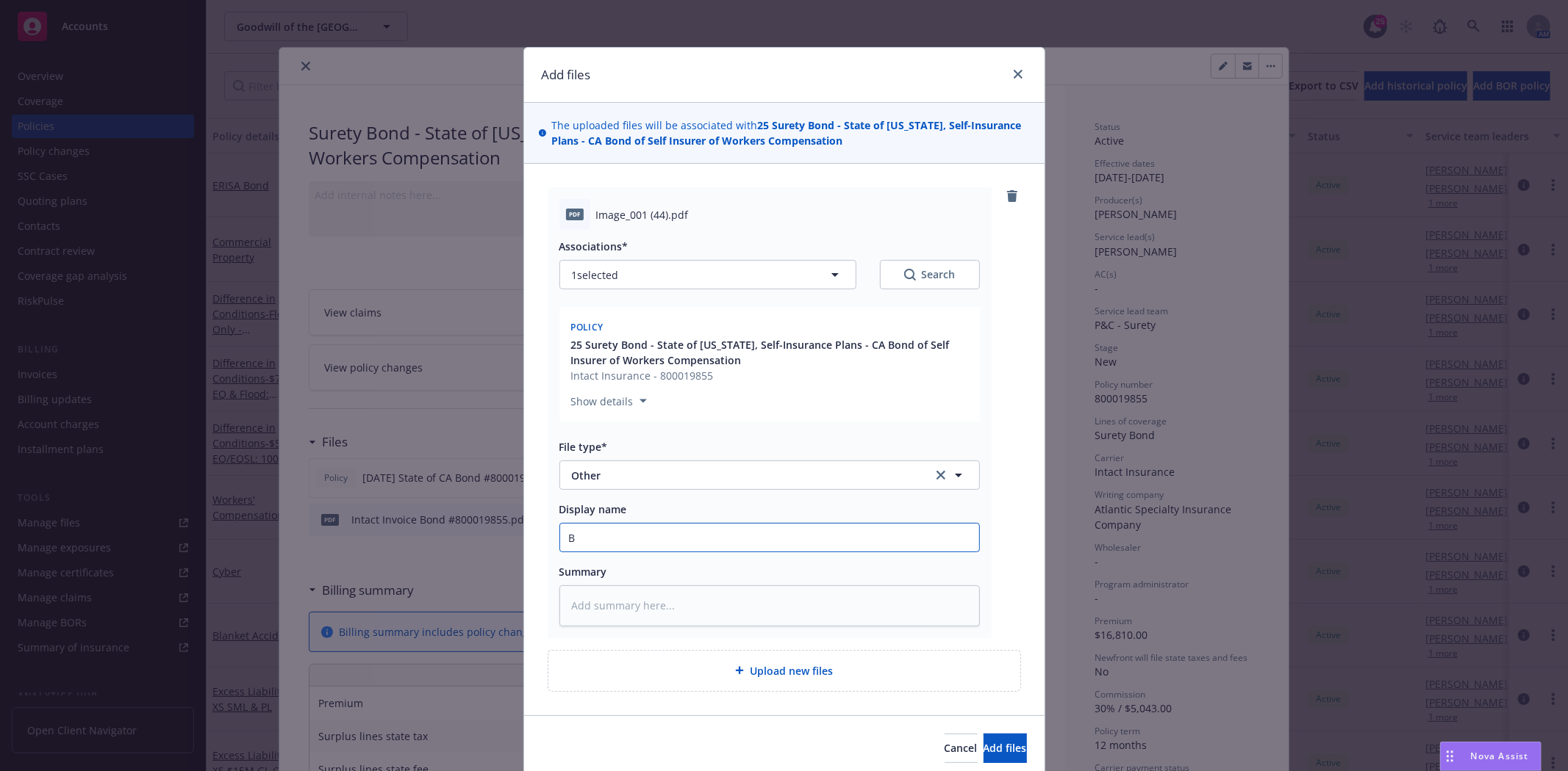
type textarea "x"
type input "Bo"
type textarea "x"
type input "Bon"
type textarea "x"
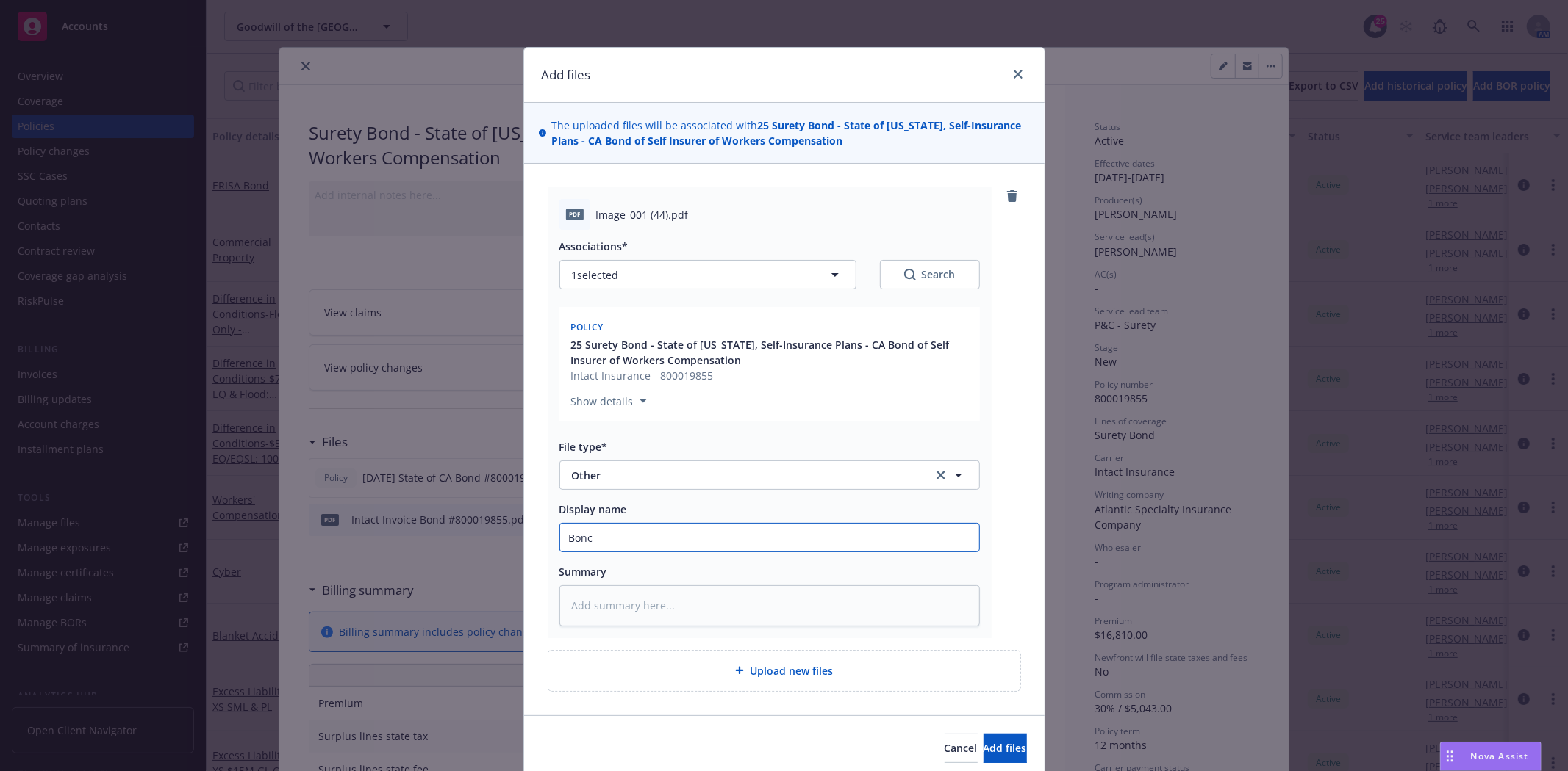
type input "Bonc"
type textarea "x"
type input "Bonc A"
type textarea "x"
type input "Bonc Ap"
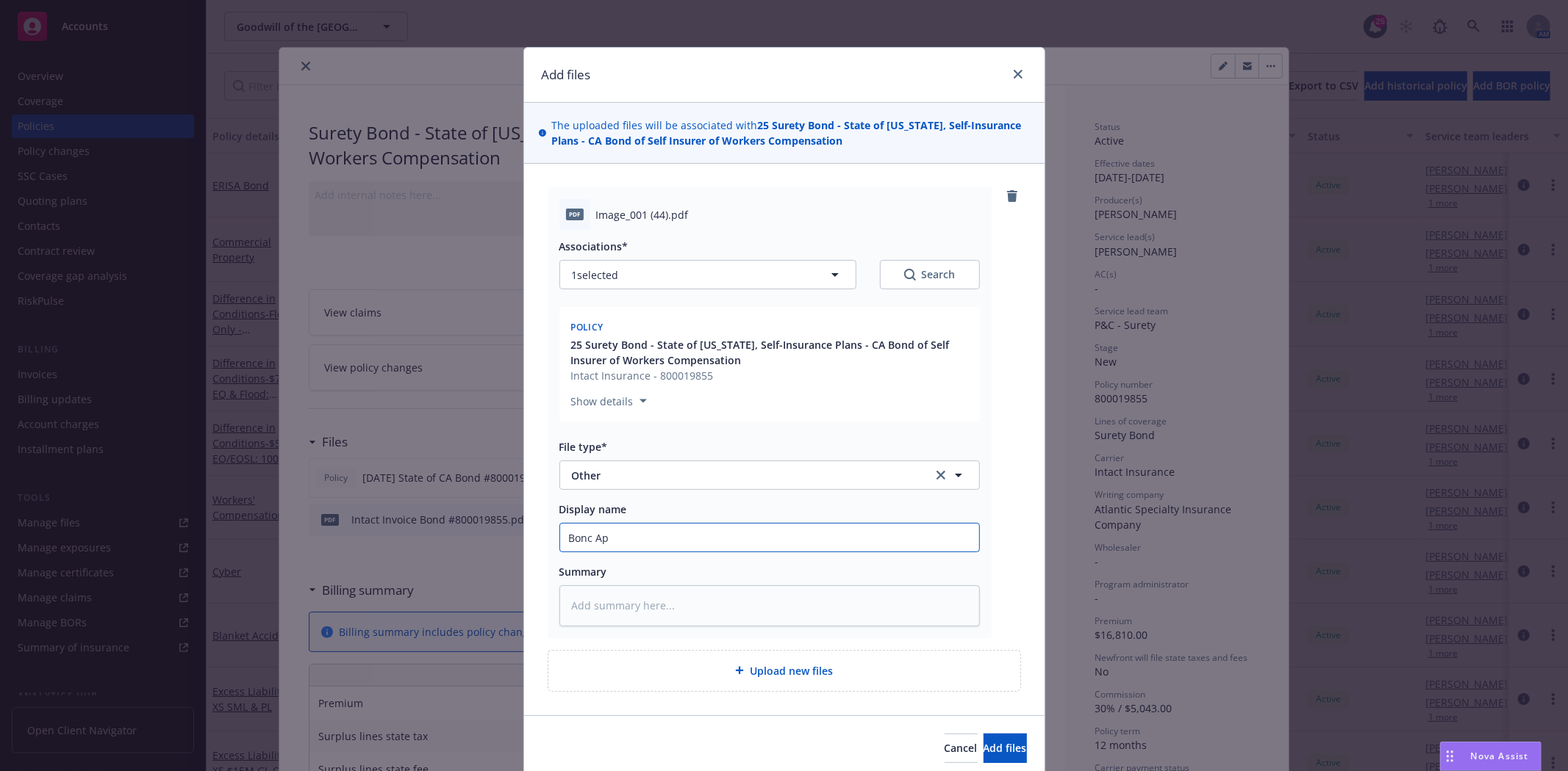
type textarea "x"
type input "Bonc App"
type textarea "x"
type input "Bonc Appr"
type textarea "x"
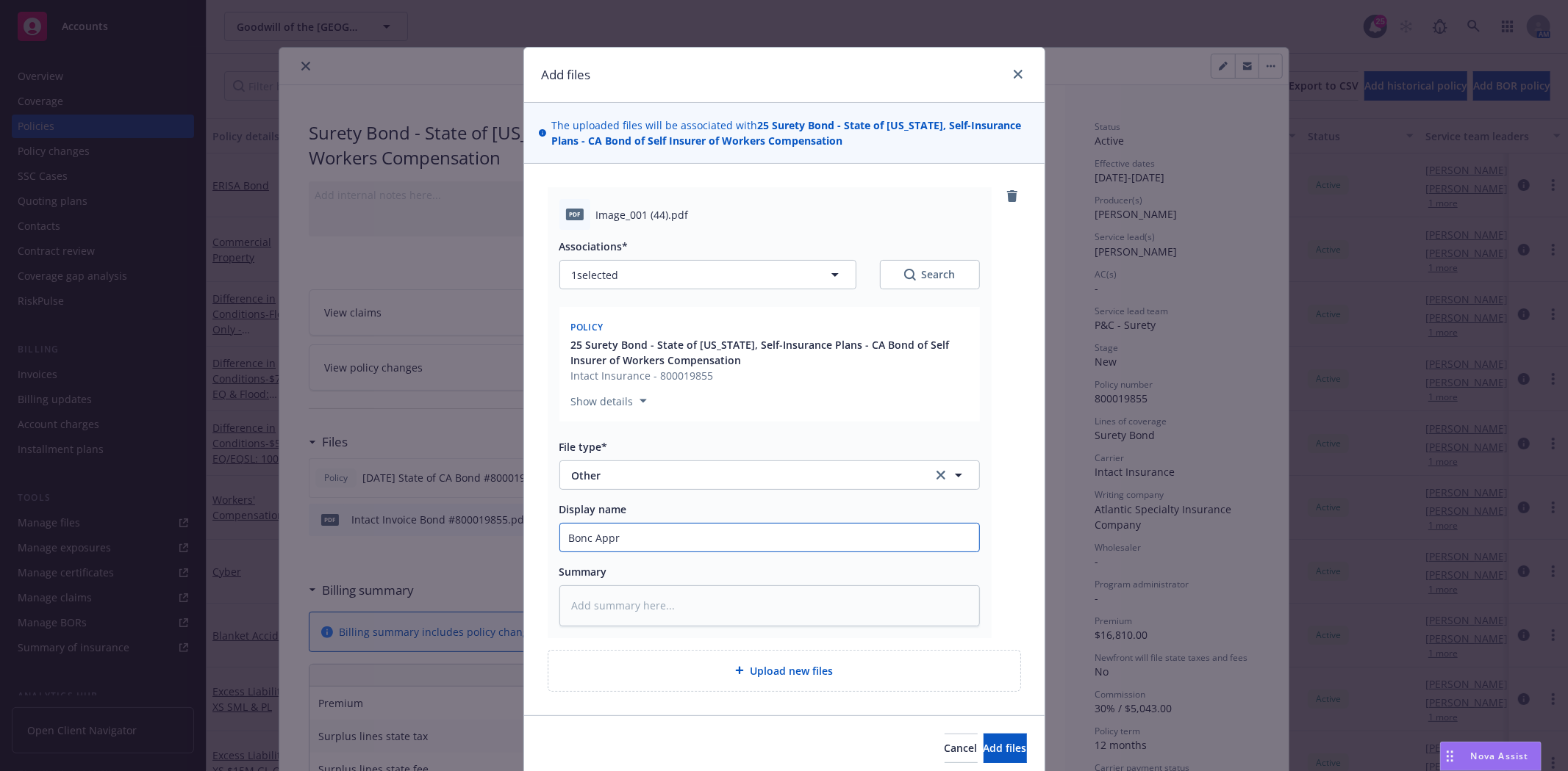
type input "Bonc App"
type textarea "x"
type input "Bonc Ap"
type textarea "x"
type input "Bonc A"
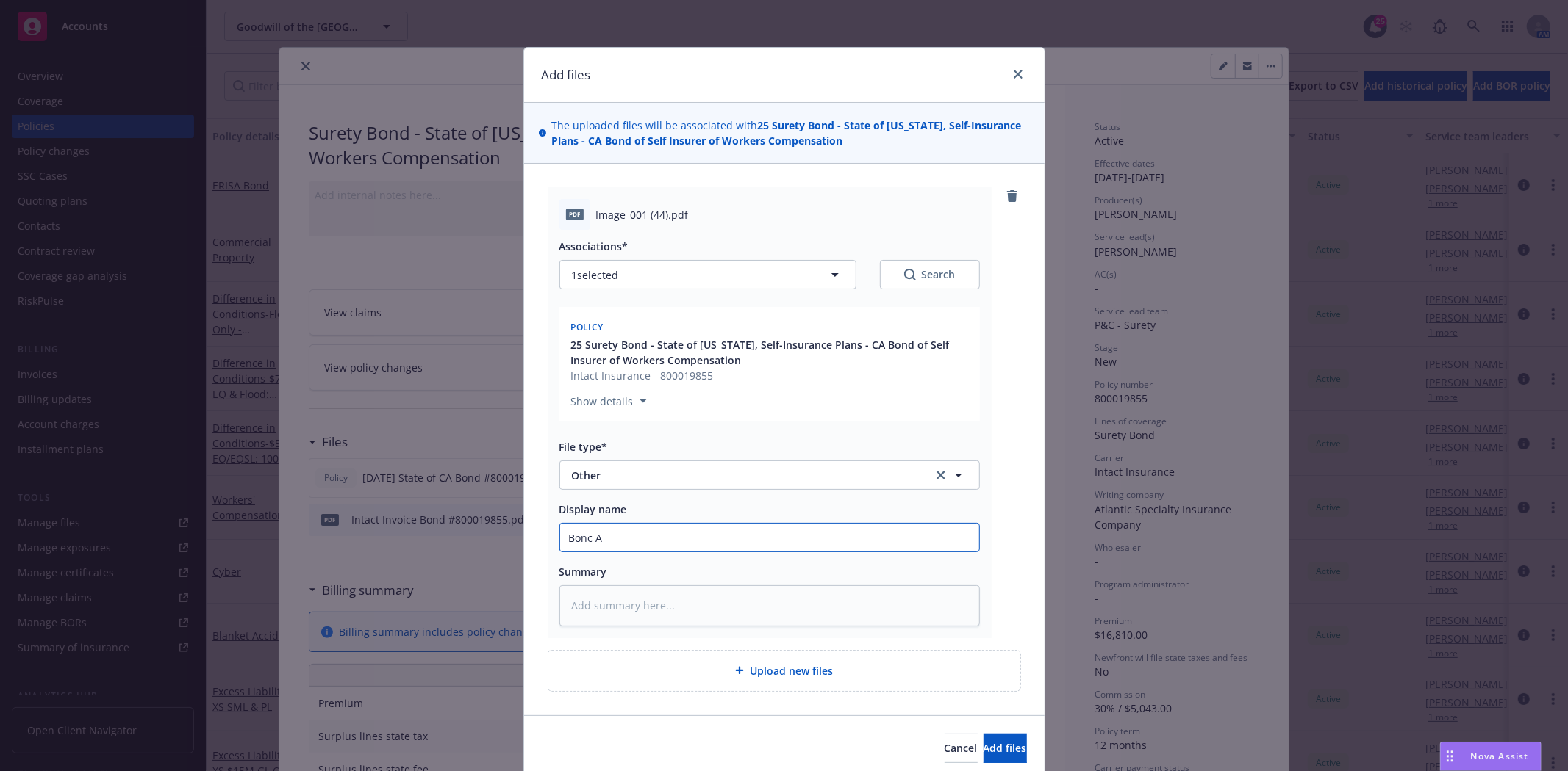
type textarea "x"
type input "Bonc"
type textarea "x"
type input "Bonc"
type textarea "x"
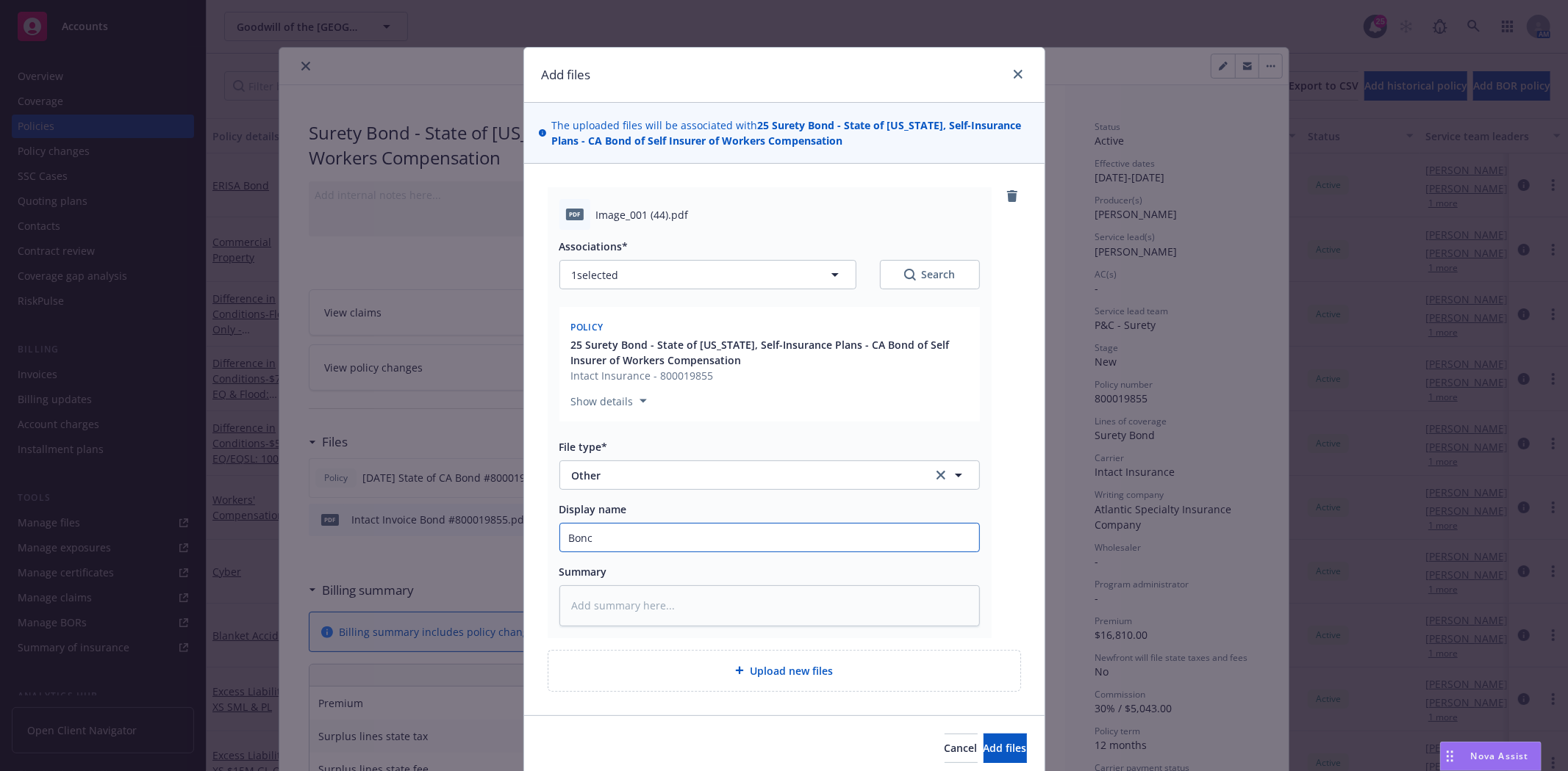
type input "Bon"
type textarea "x"
type input "Bond"
type textarea "x"
type input "Bond"
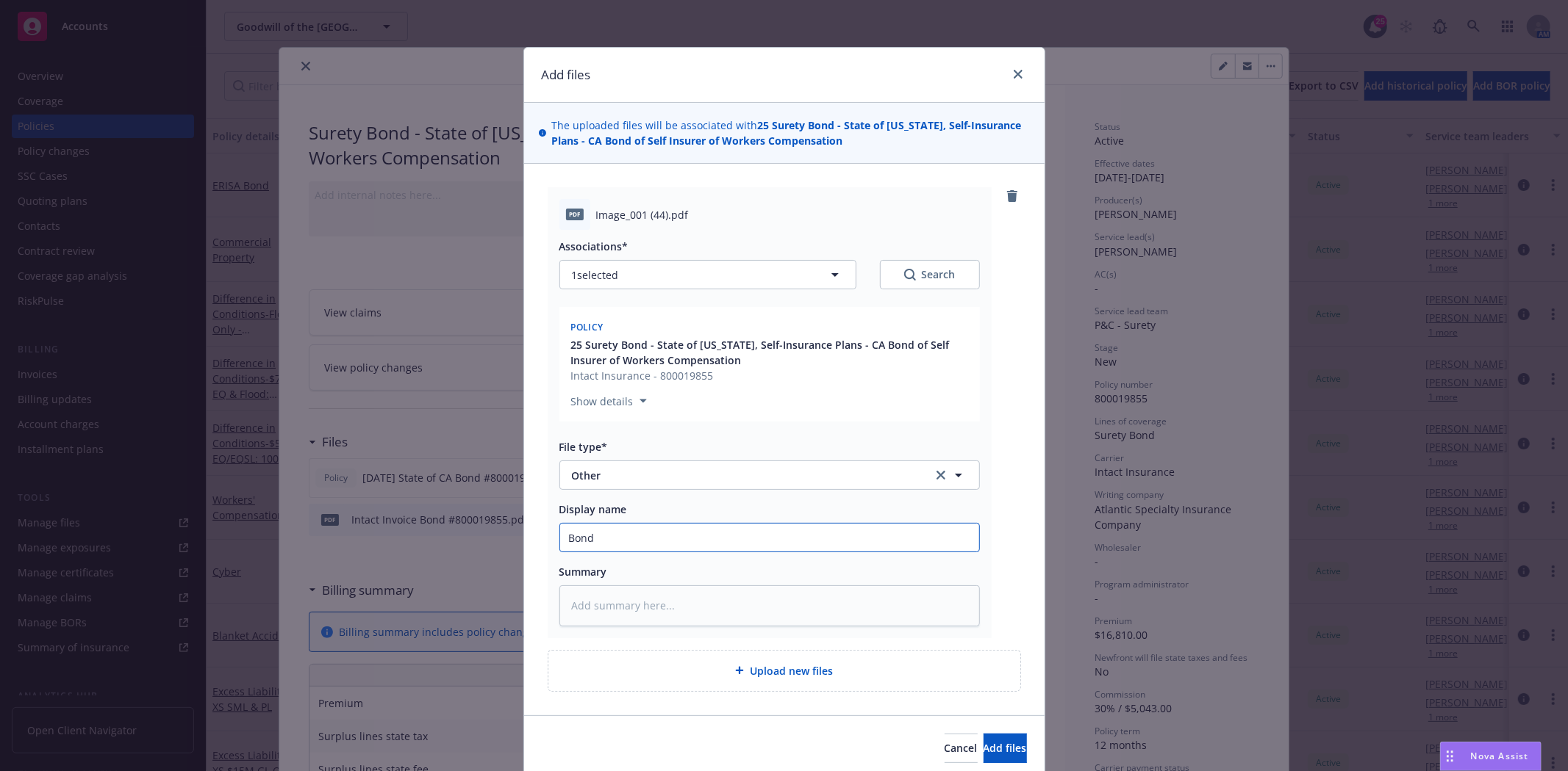
type textarea "x"
type input "Bond A"
type textarea "x"
type input "Bond Ap"
type textarea "x"
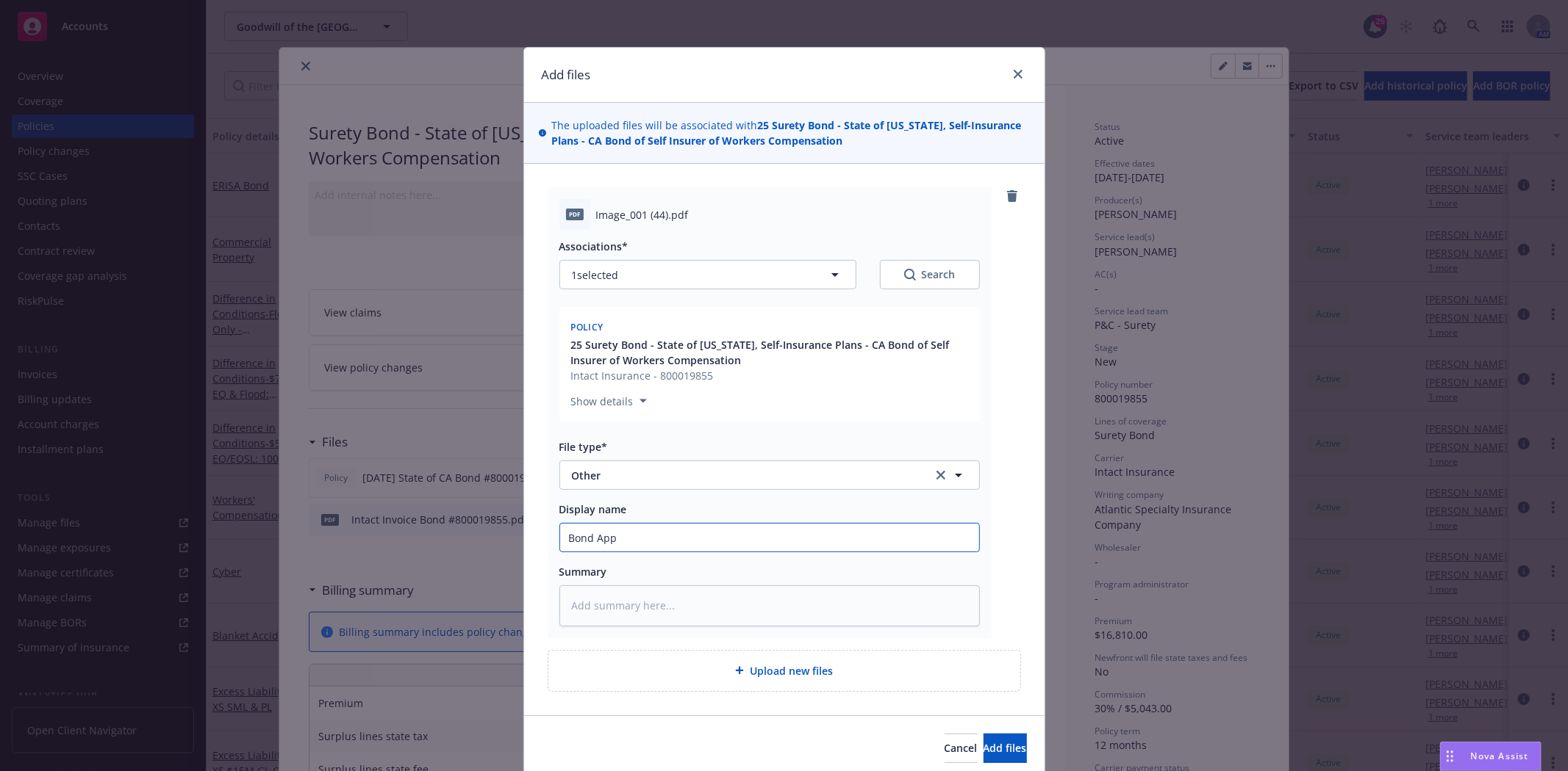
type input "Bond Appr"
type textarea "x"
type input "Bond Appro"
type textarea "x"
type input "Bond Approc"
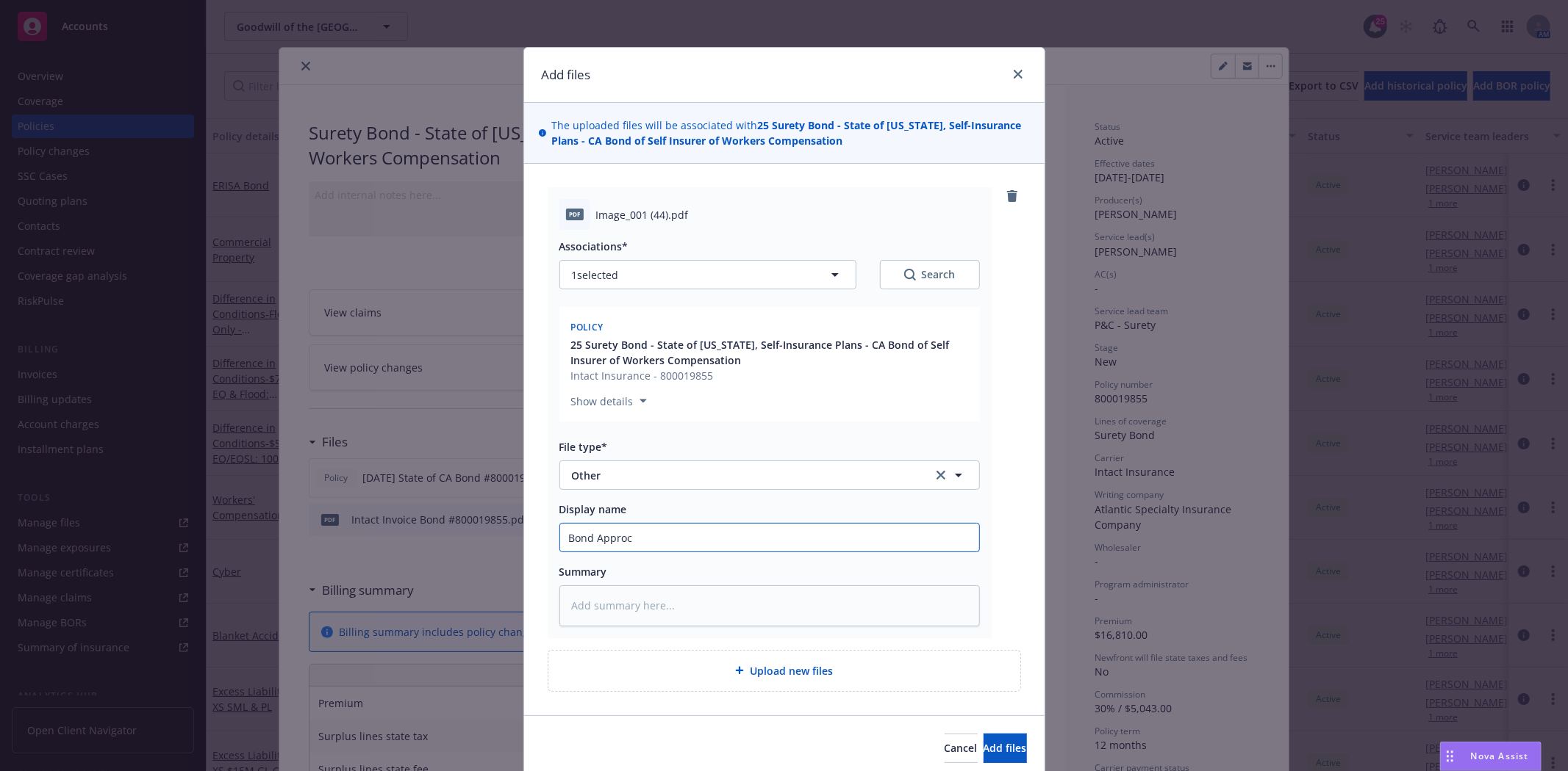
type textarea "x"
type input "Bond Appro"
type textarea "x"
type input "Bond Approv"
type textarea "x"
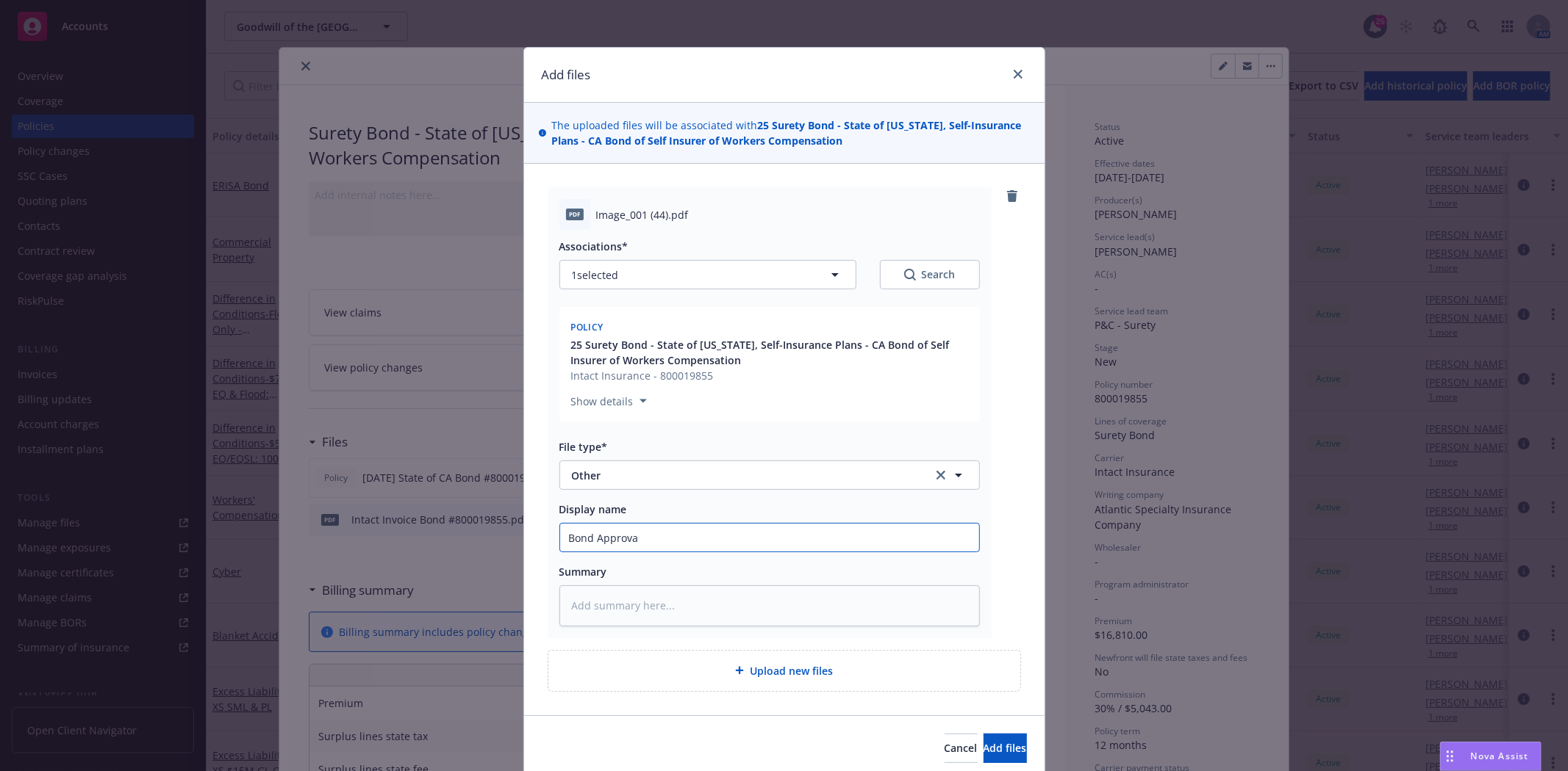
type input "Bond Approval"
type textarea "x"
type input "Bond Approval f"
type textarea "x"
type input "Bond Approval fr"
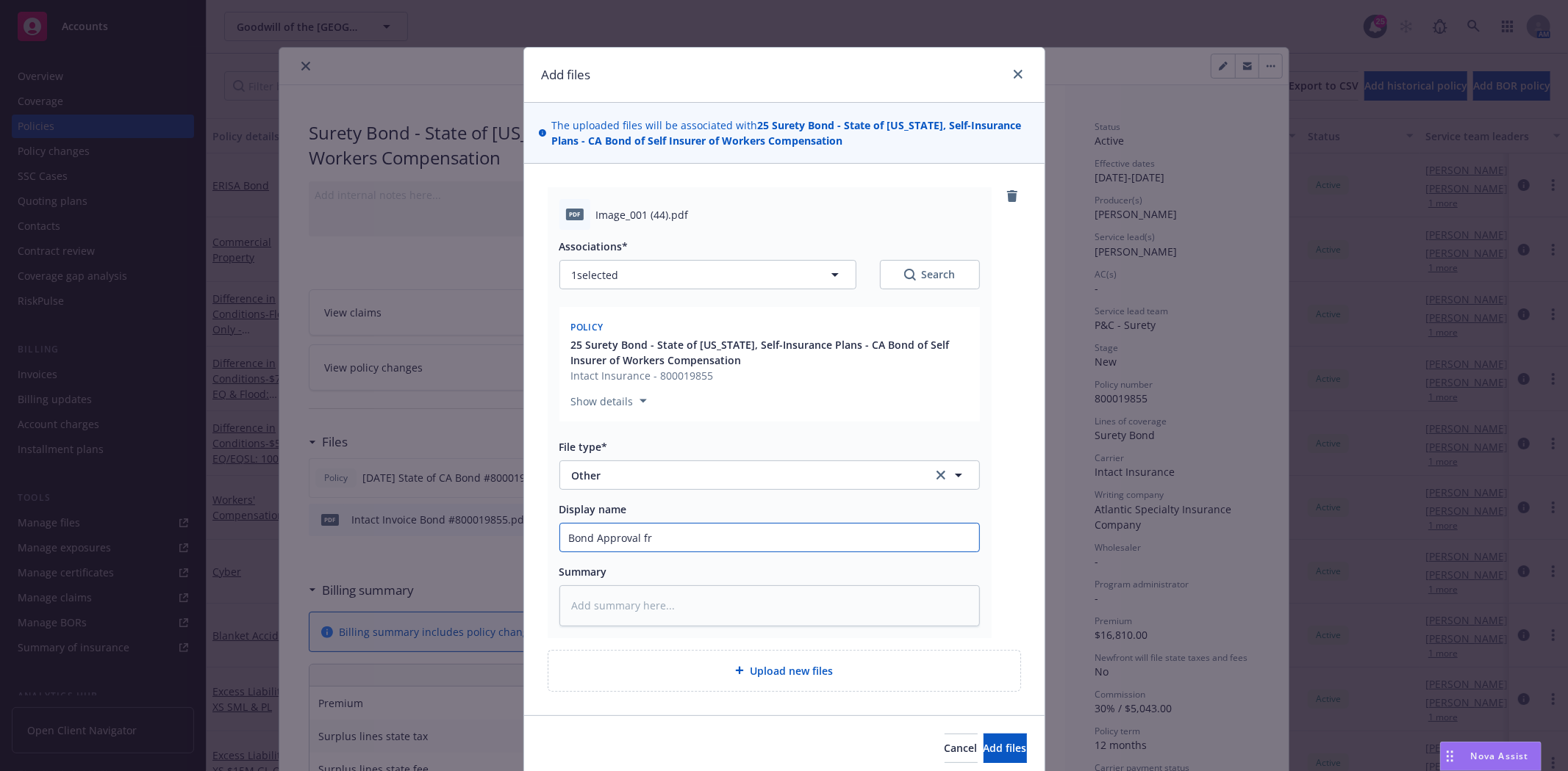
type textarea "x"
type input "Bond Approval fro"
type textarea "x"
type input "Bond Approval from"
type textarea "x"
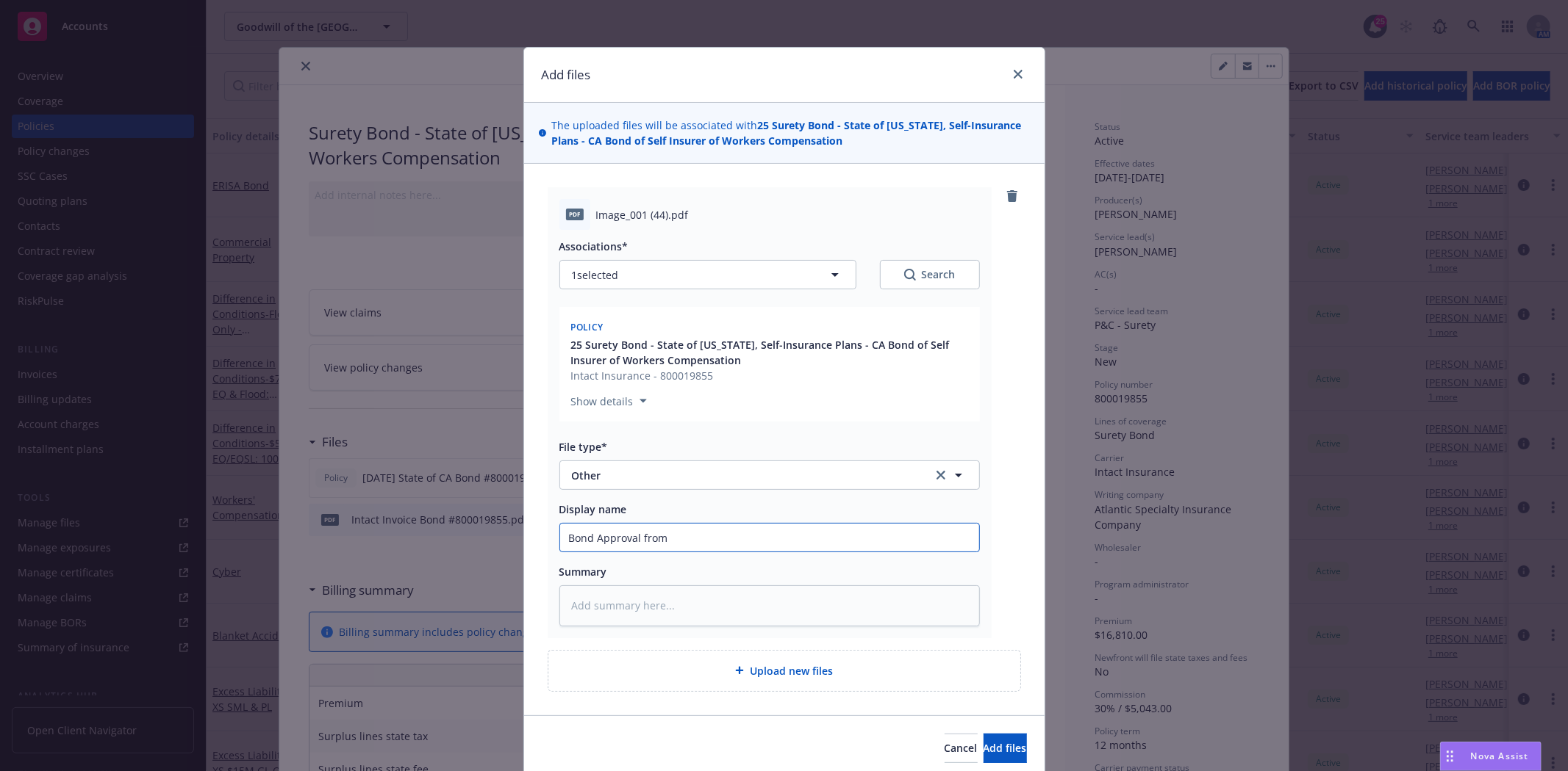
type input "Bond Approval from"
type textarea "x"
type input "Bond Approval from t"
type textarea "x"
type input "Bond Approval from th"
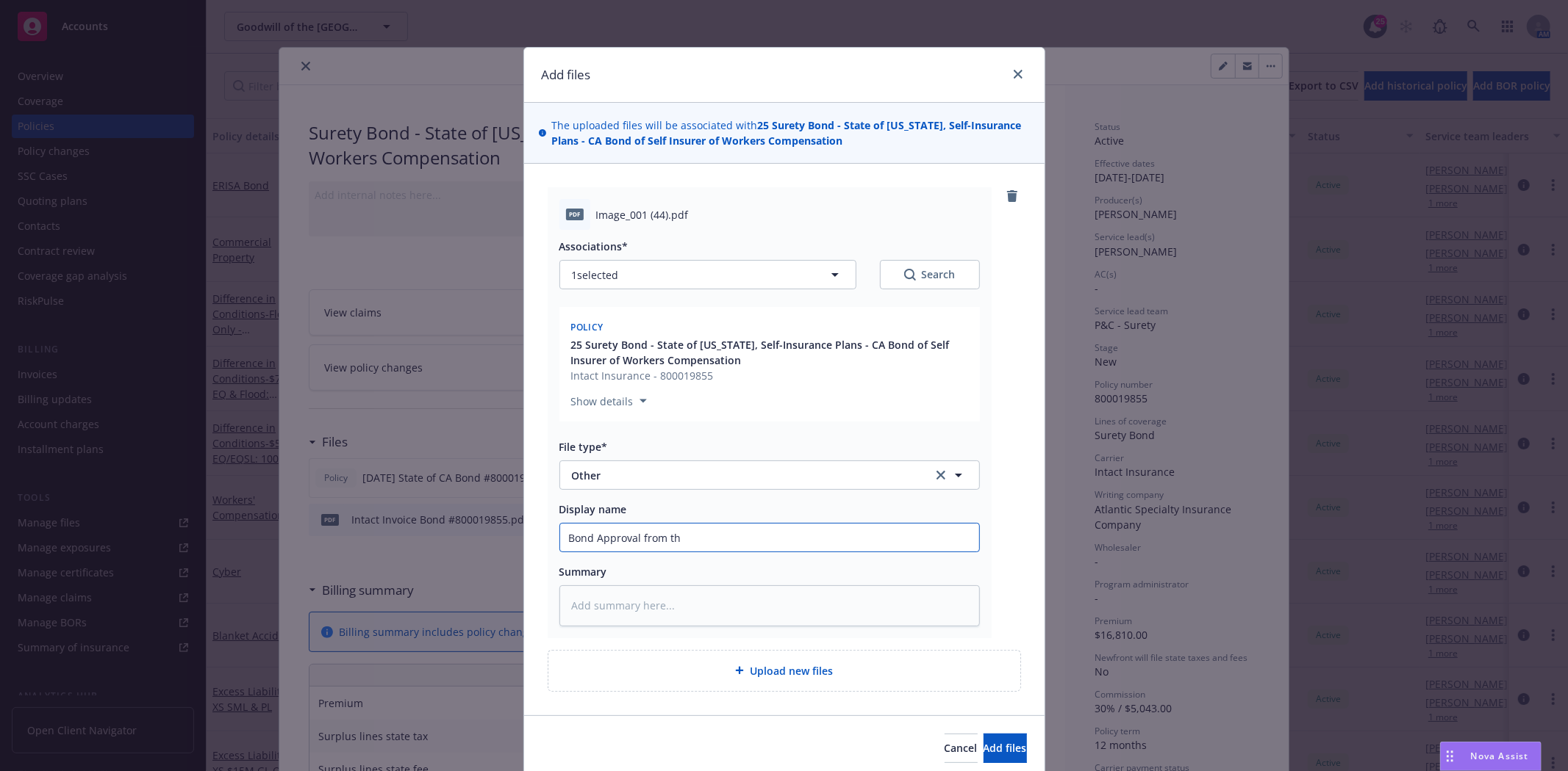
type textarea "x"
type input "Bond Approval from the"
type textarea "x"
type input "Bond Approval from the"
type textarea "x"
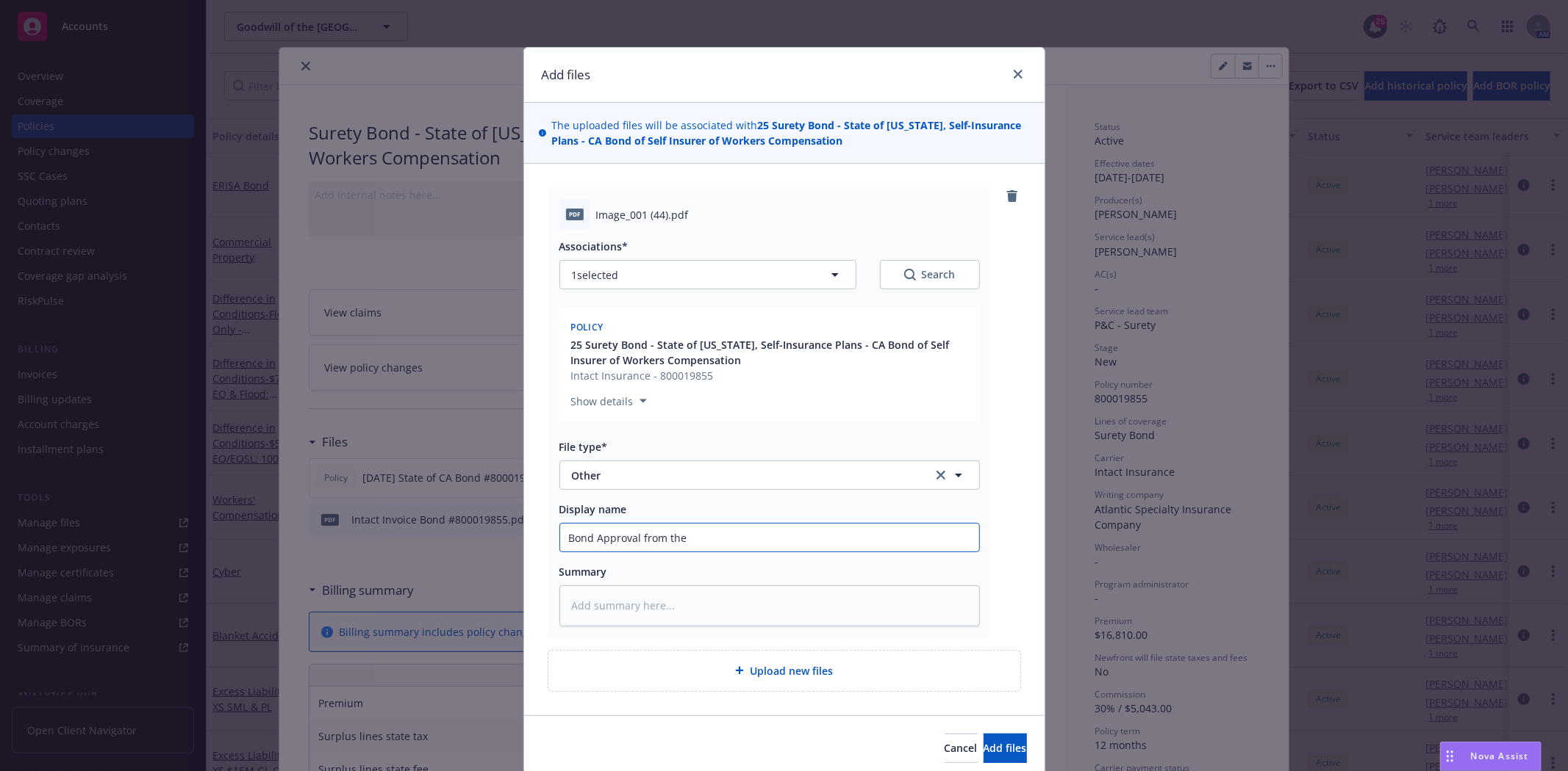
type input "Bond Approval from the S"
type textarea "x"
type input "Bond Approval from the"
type textarea "x"
type input "Bond Approval from the"
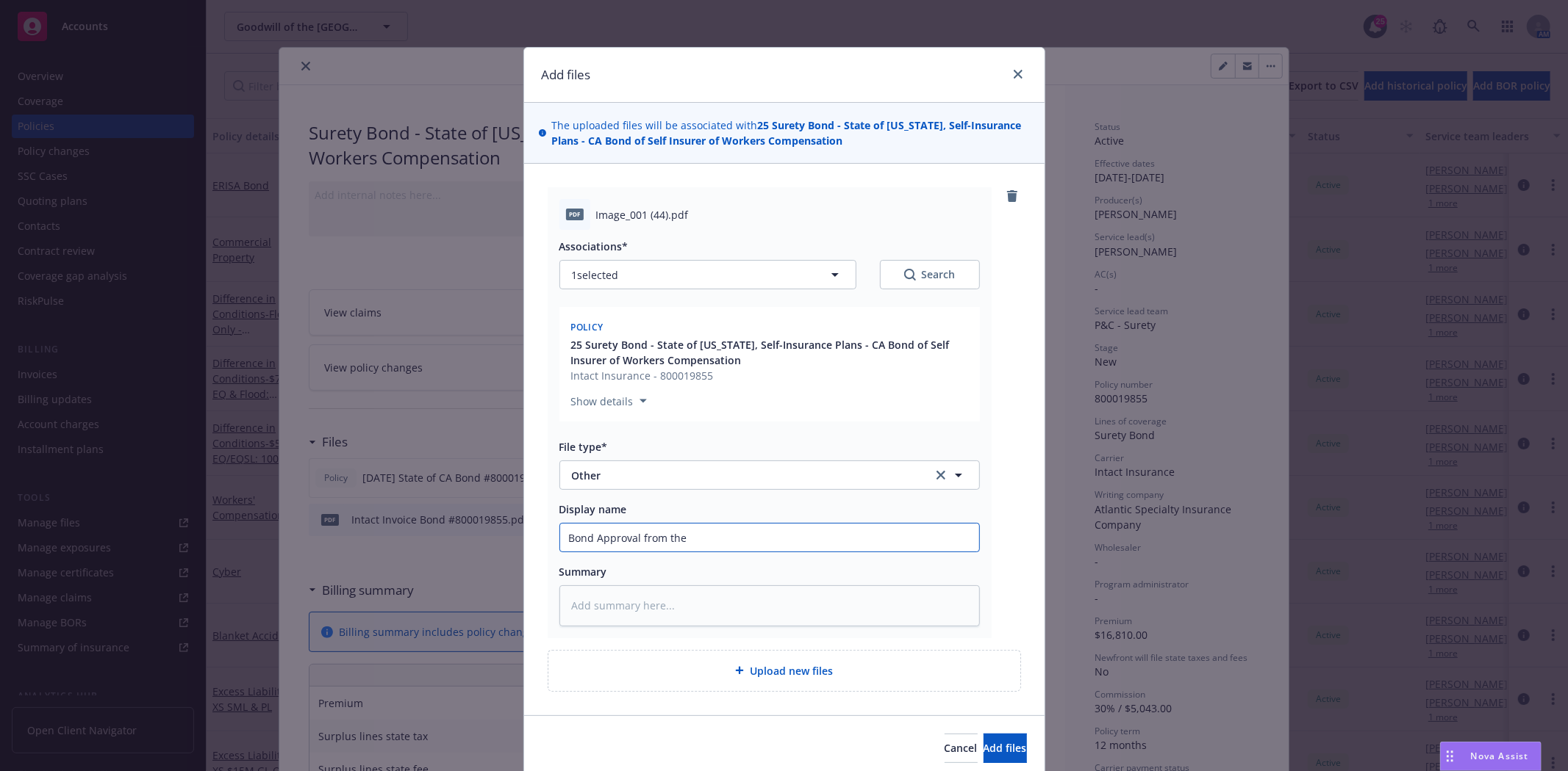
type textarea "x"
type input "Bond Approval from th"
type textarea "x"
type input "Bond Approval from t"
type textarea "x"
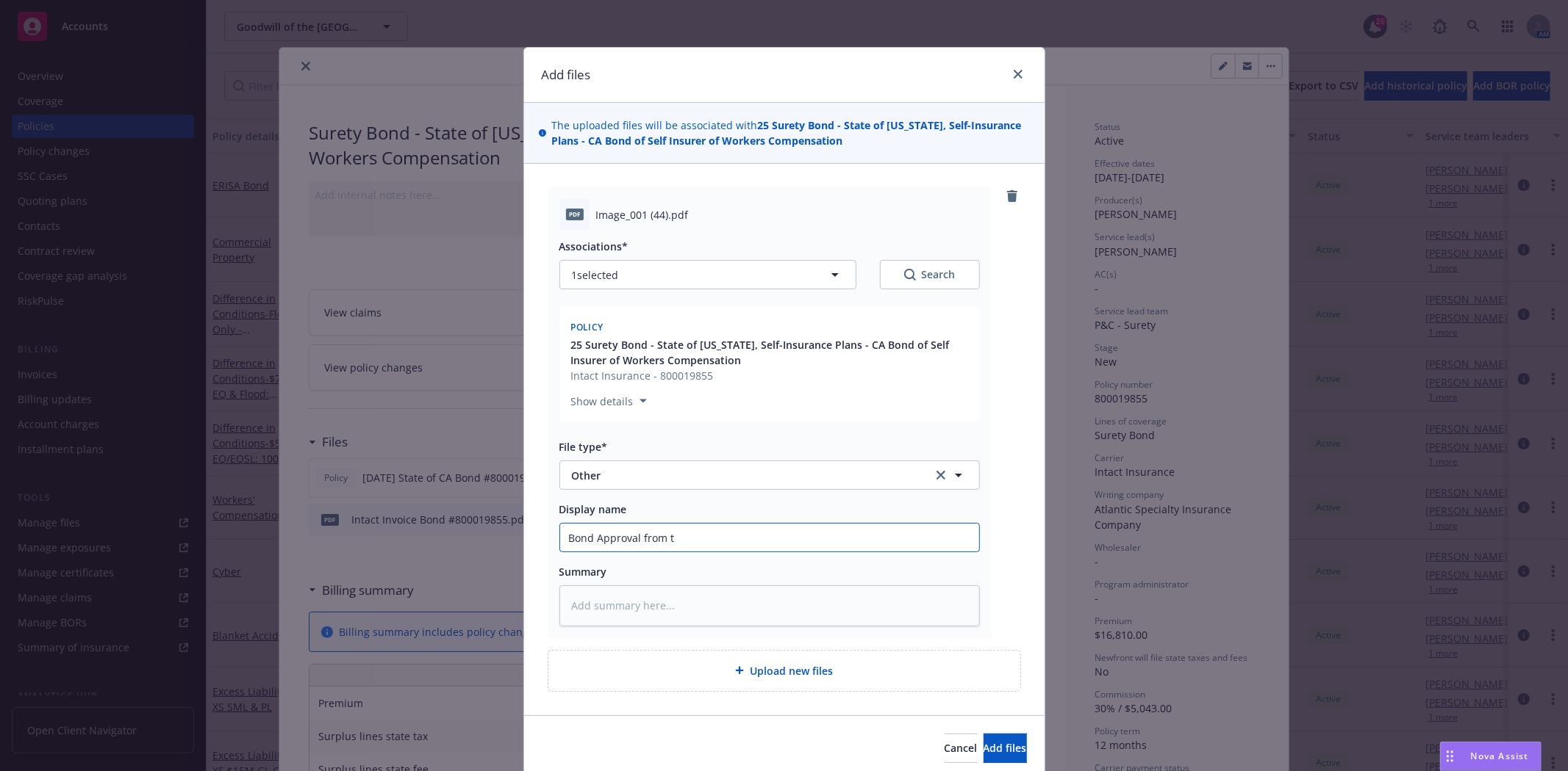
type input "Bond Approval from"
type textarea "x"
type input "Bond Approval from S"
type textarea "x"
type input "Bond Approval from St"
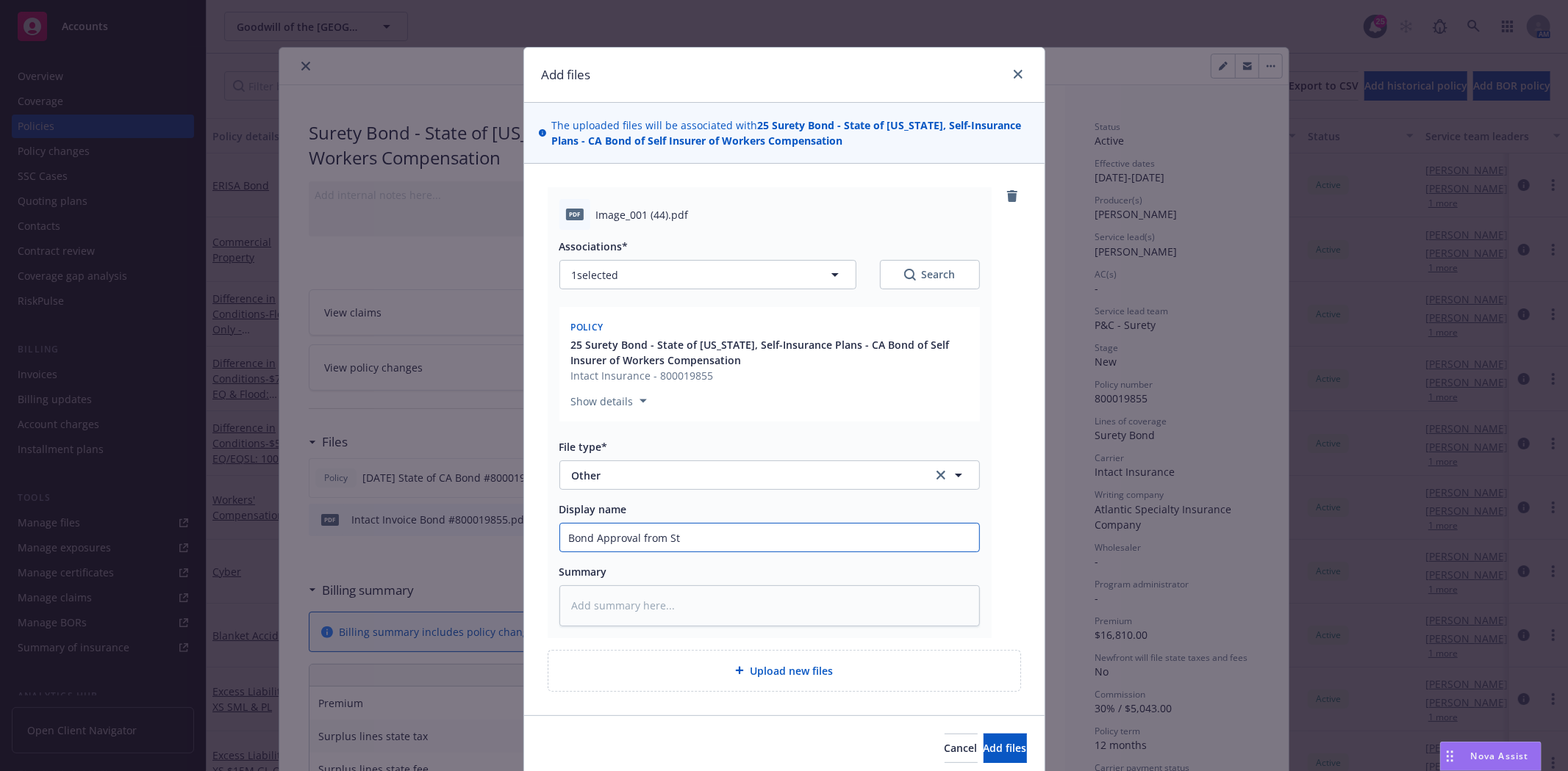
type textarea "x"
type input "Bond Approval from Sta"
type textarea "x"
type input "Bond Approval from Stat"
type textarea "x"
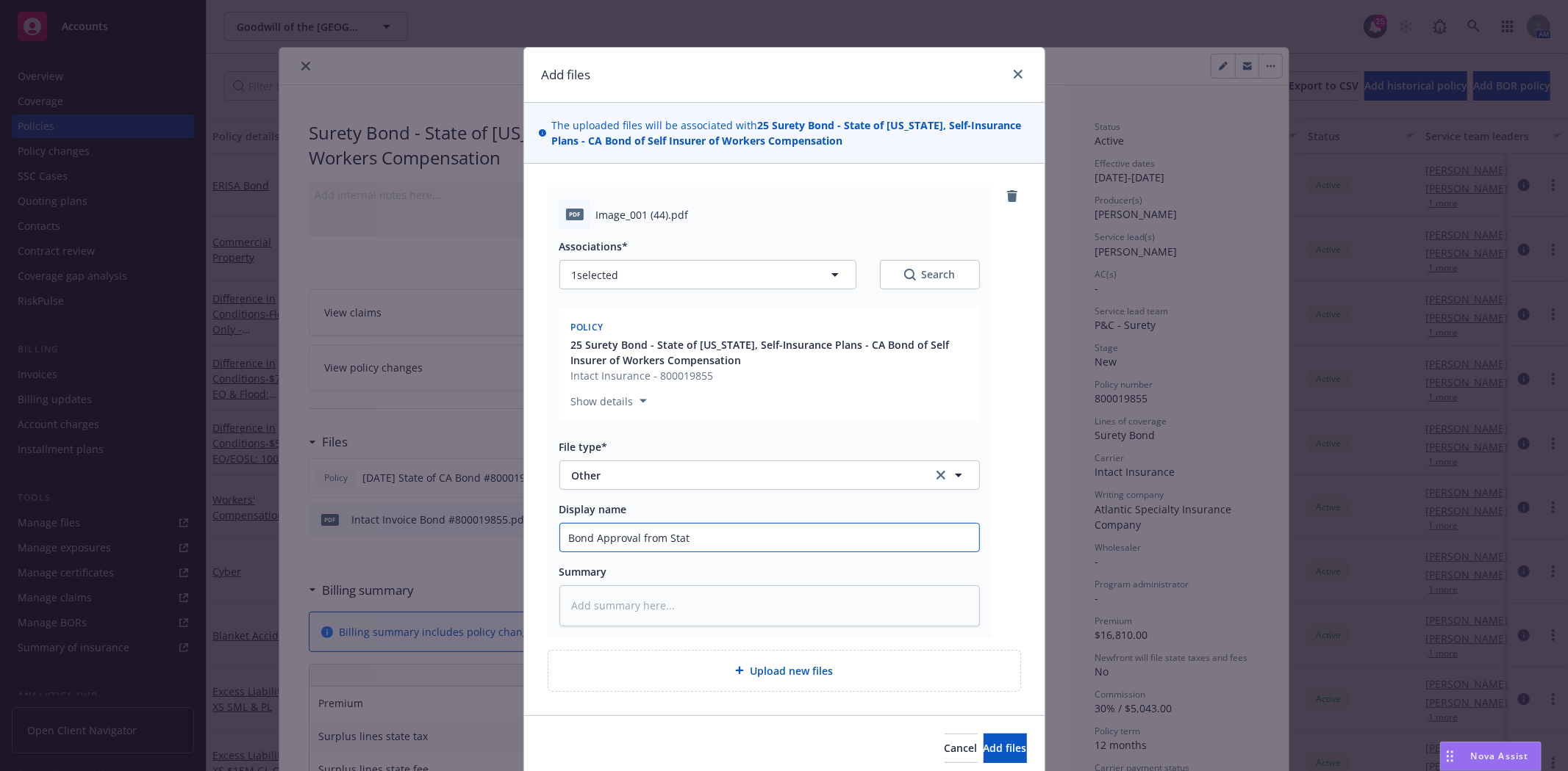
type input "Bond Approval from State"
type textarea "x"
type input "Bond Approval from State"
type textarea "x"
type input "Bond Approval from State o"
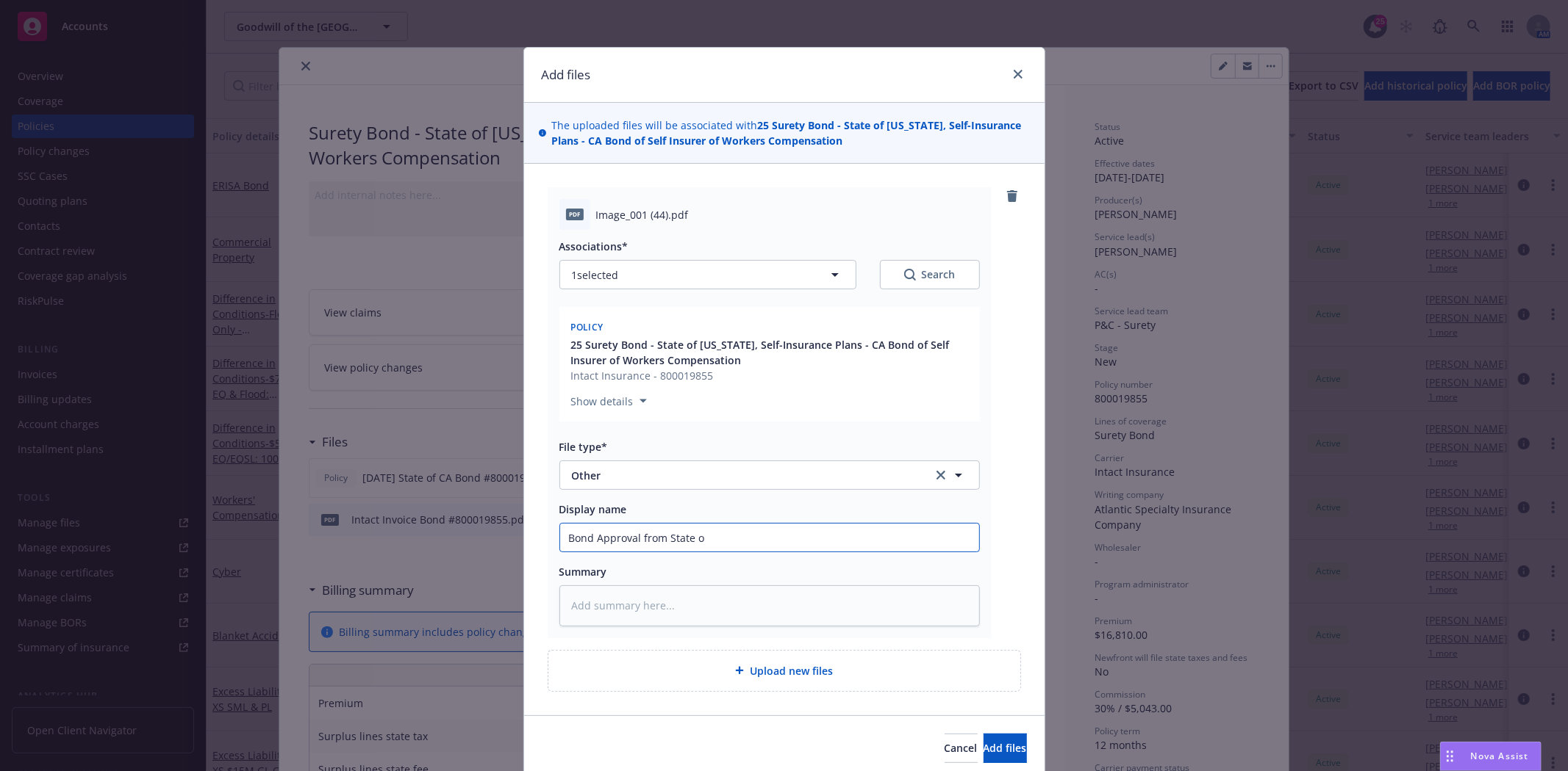
type textarea "x"
type input "Bond Approval from State of"
type textarea "x"
type input "Bond Approval from State of C"
type textarea "x"
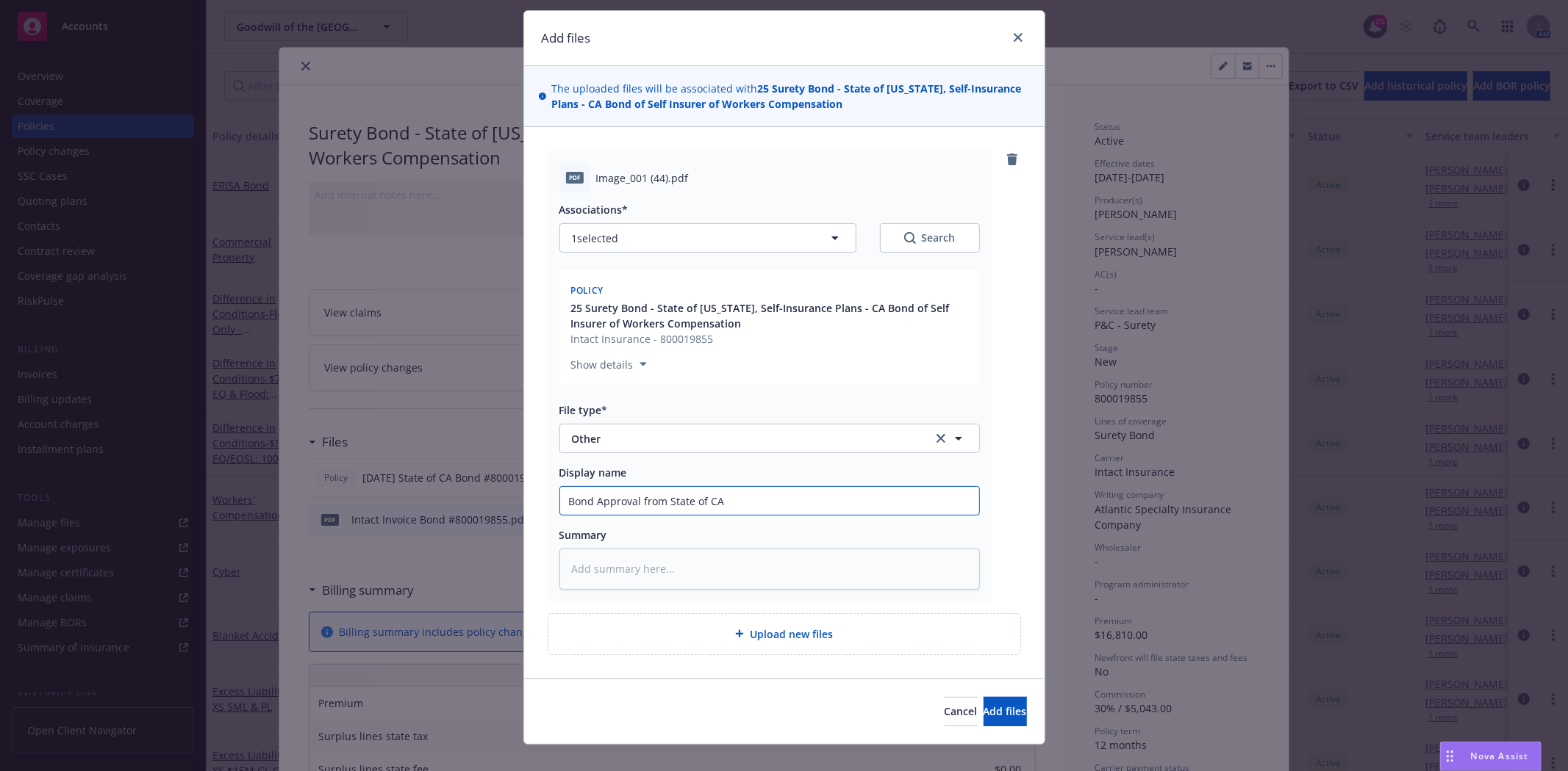
scroll to position [56, 0]
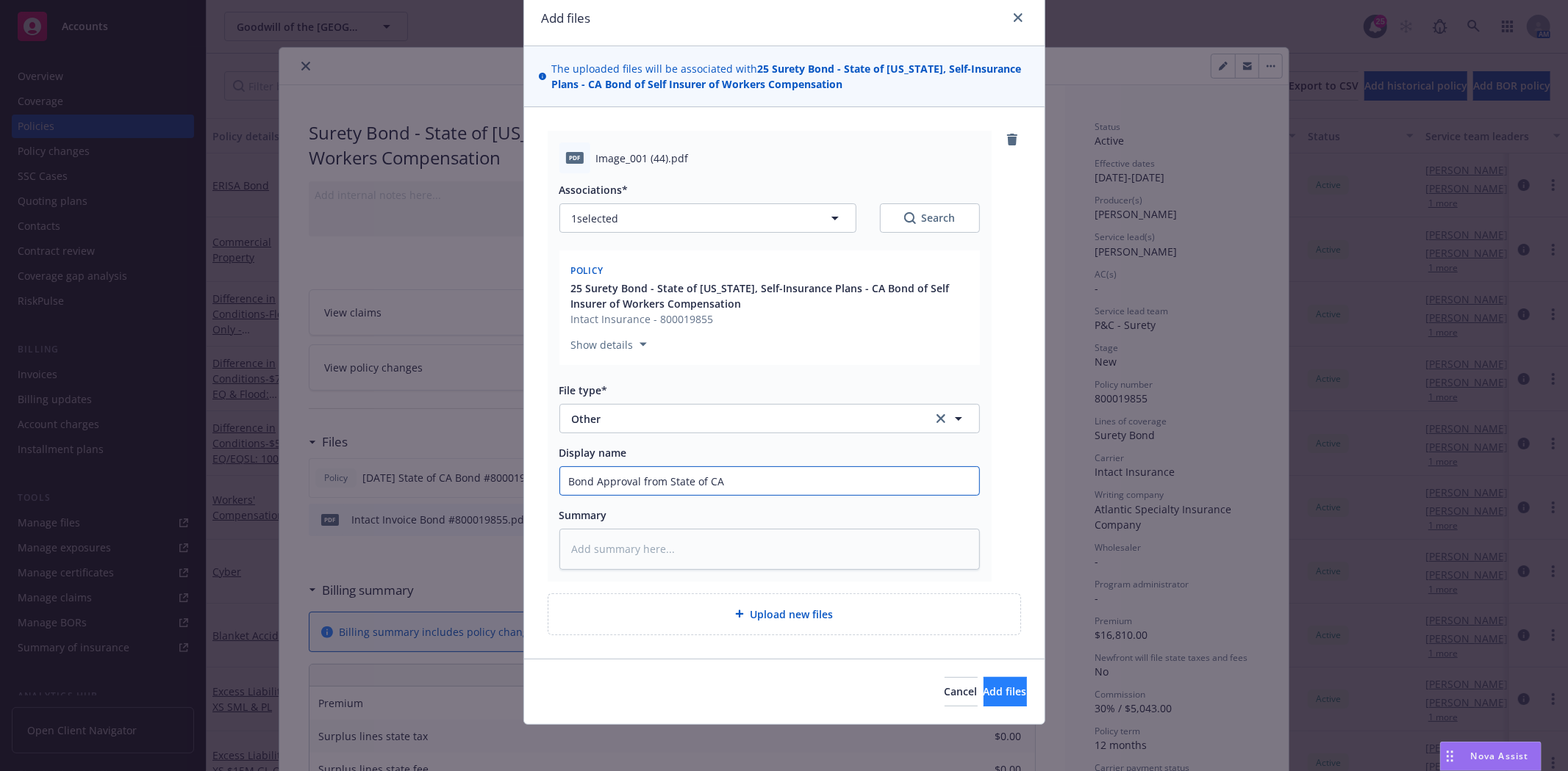
type input "Bond Approval from State of CA"
click at [983, 693] on span "Add files" at bounding box center [1005, 691] width 43 height 14
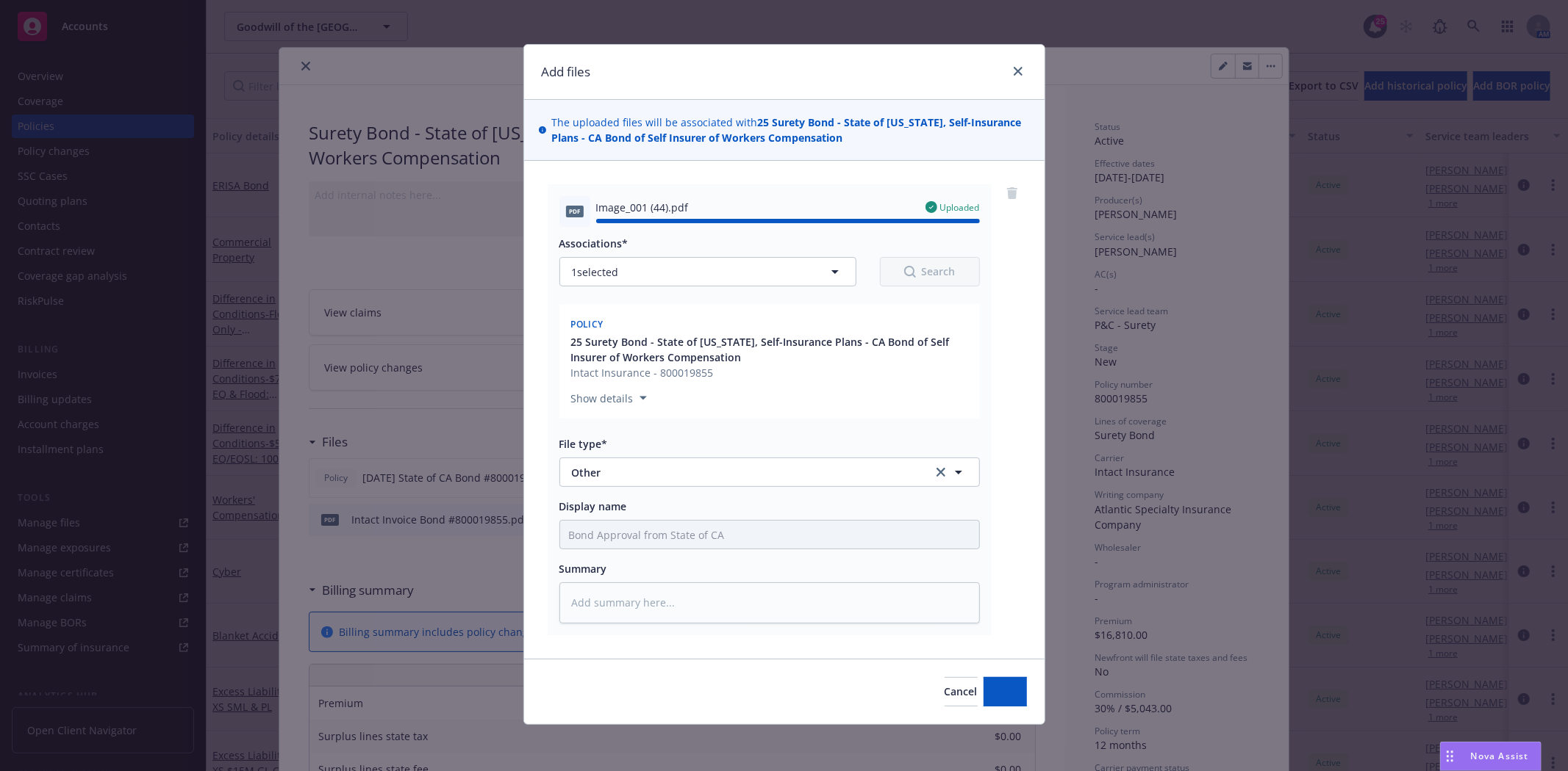
type textarea "x"
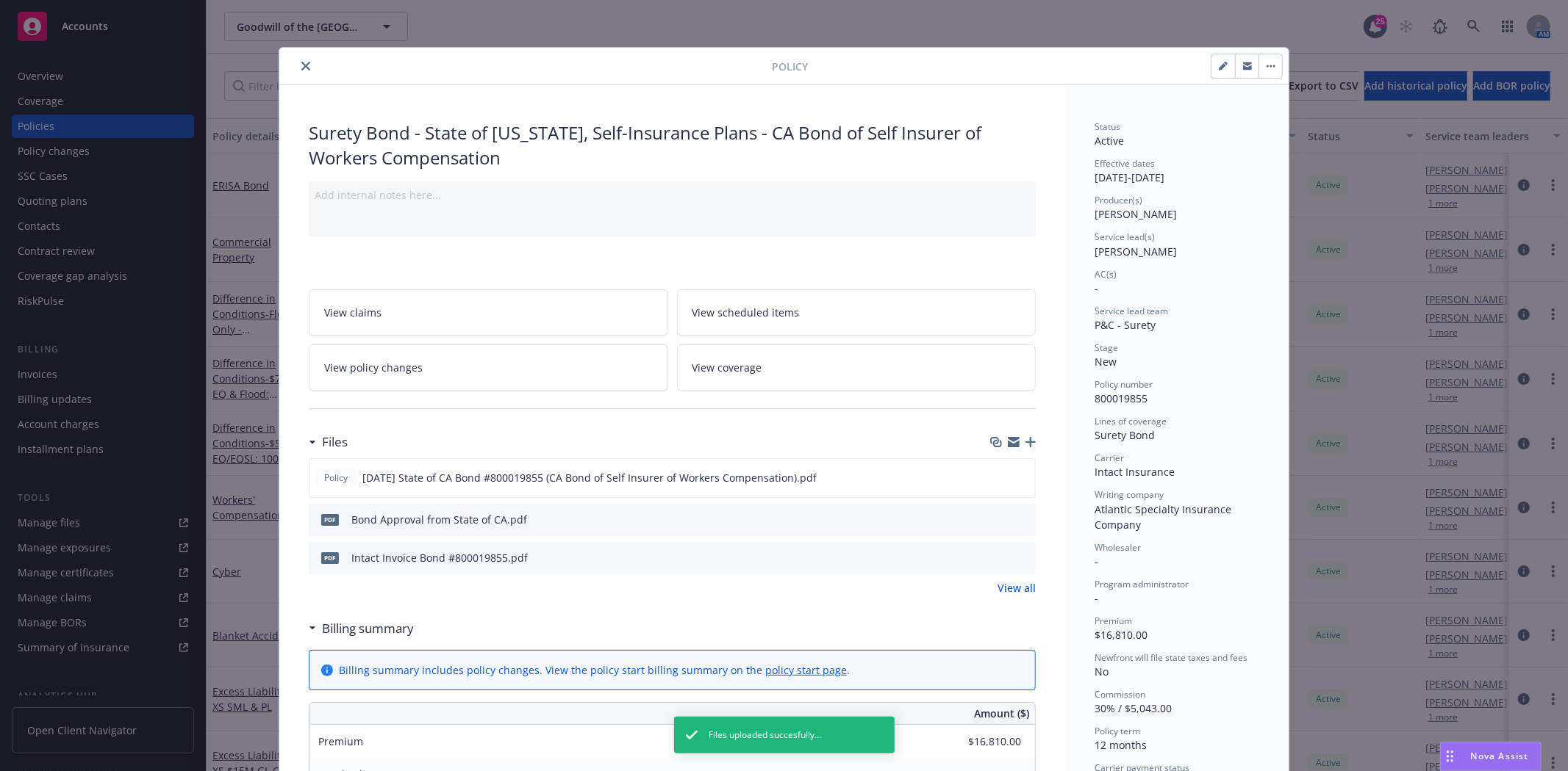
click at [301, 73] on button "close" at bounding box center [305, 66] width 18 height 18
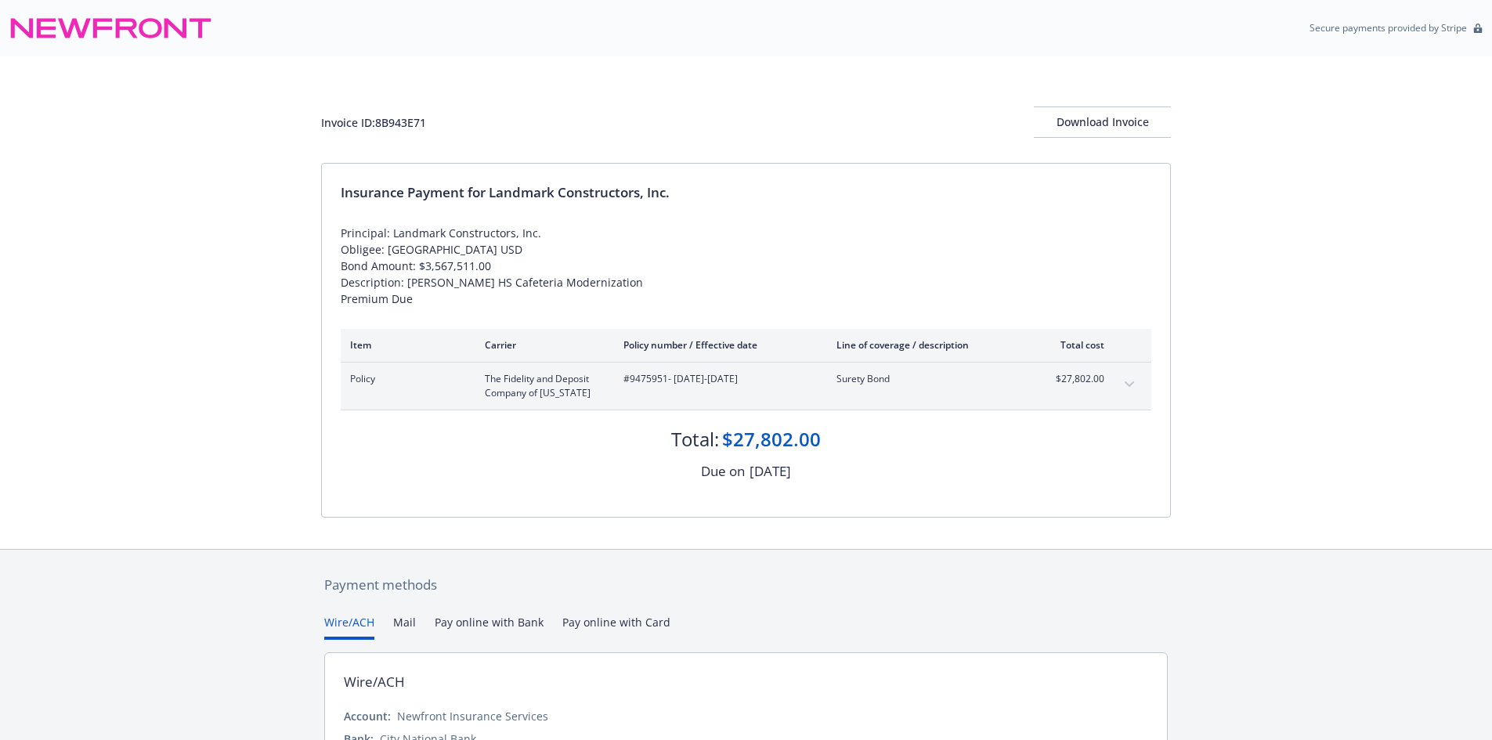
click at [425, 121] on div "Invoice ID: 8B943E71" at bounding box center [373, 122] width 105 height 16
click at [425, 122] on div "Invoice ID: 8B943E71" at bounding box center [373, 122] width 105 height 16
copy div "8B943E71"
